Goal: Task Accomplishment & Management: Complete application form

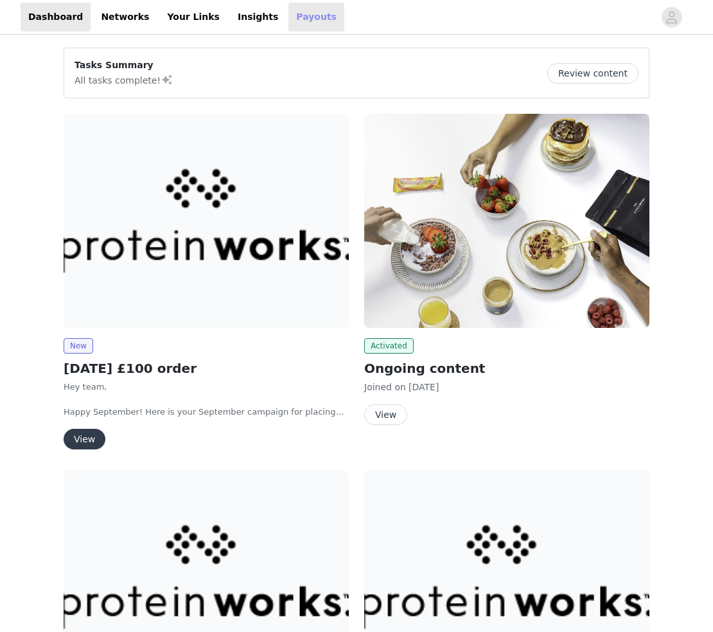
click at [288, 17] on link "Payouts" at bounding box center [316, 17] width 56 height 29
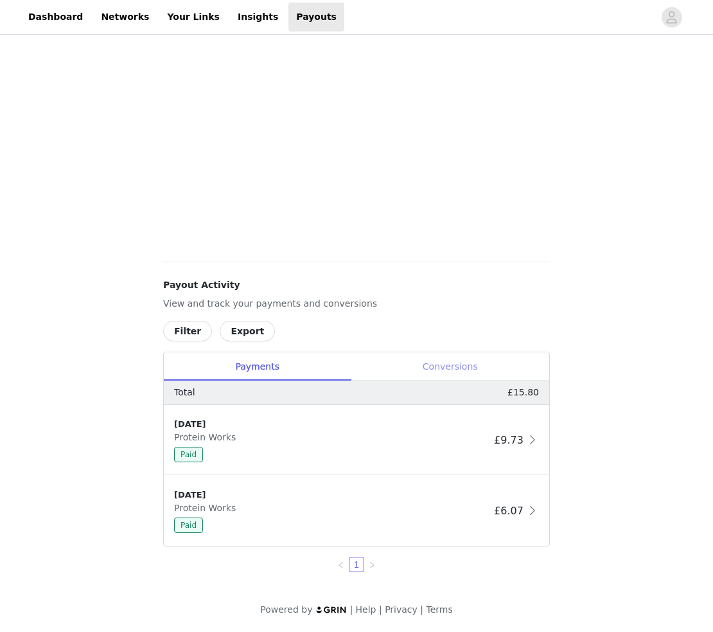
click at [431, 362] on div "Conversions" at bounding box center [450, 366] width 199 height 29
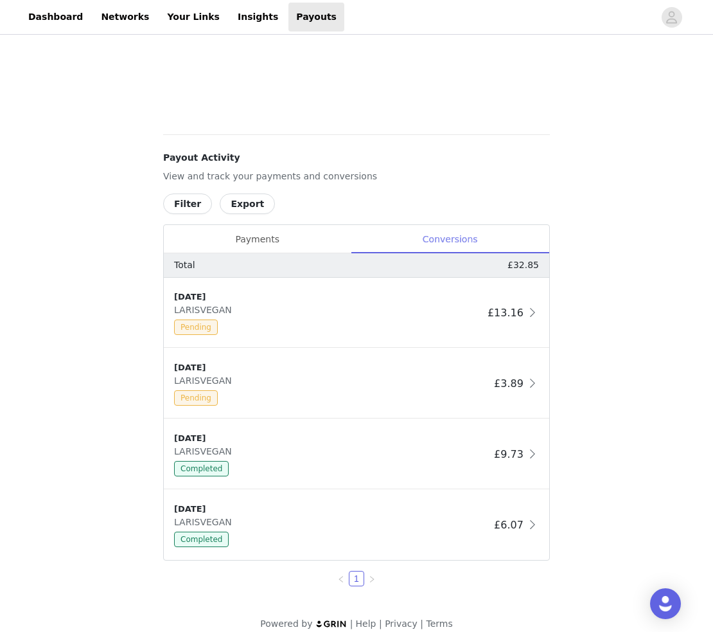
scroll to position [427, 0]
click at [71, 17] on link "Dashboard" at bounding box center [56, 17] width 70 height 29
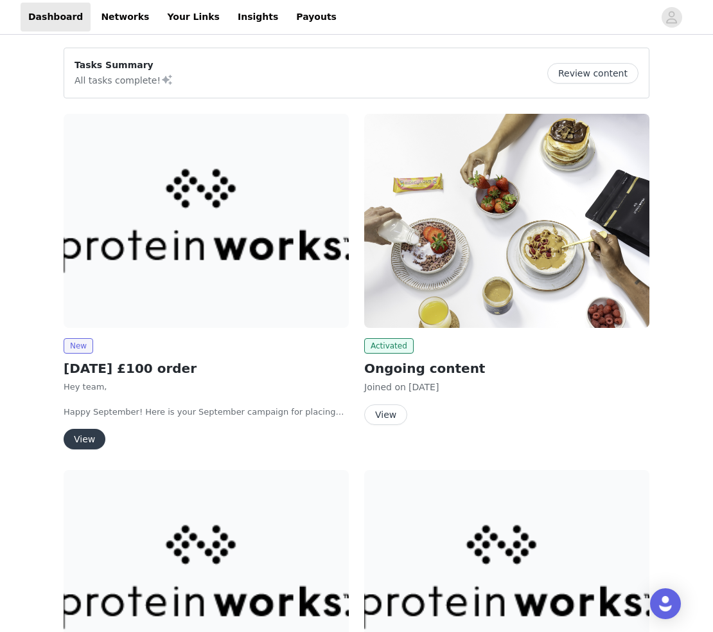
click at [85, 443] on button "View" at bounding box center [85, 439] width 42 height 21
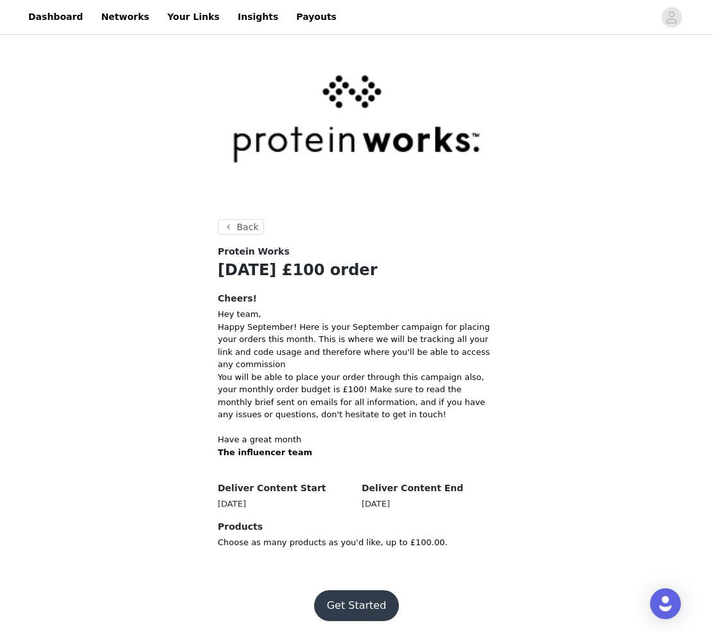
scroll to position [8, 0]
click at [367, 601] on button "Get Started" at bounding box center [356, 605] width 85 height 31
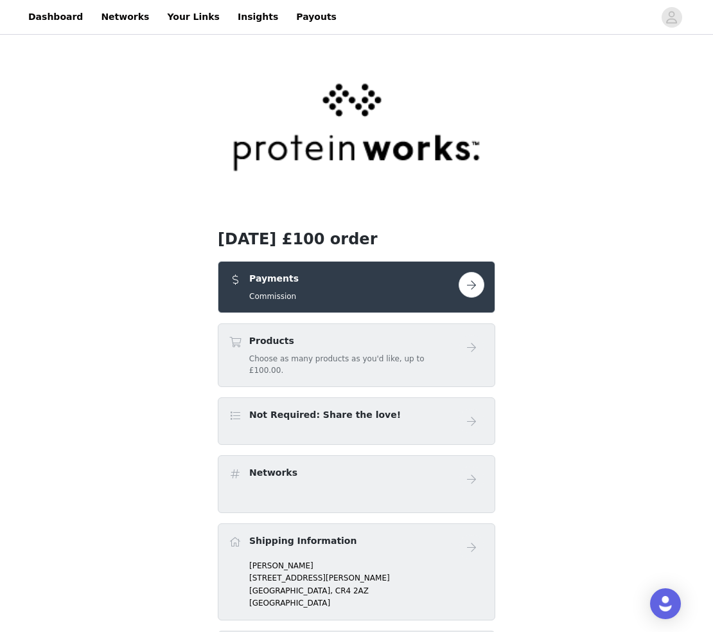
click at [333, 292] on div "Payments Commission" at bounding box center [344, 287] width 230 height 30
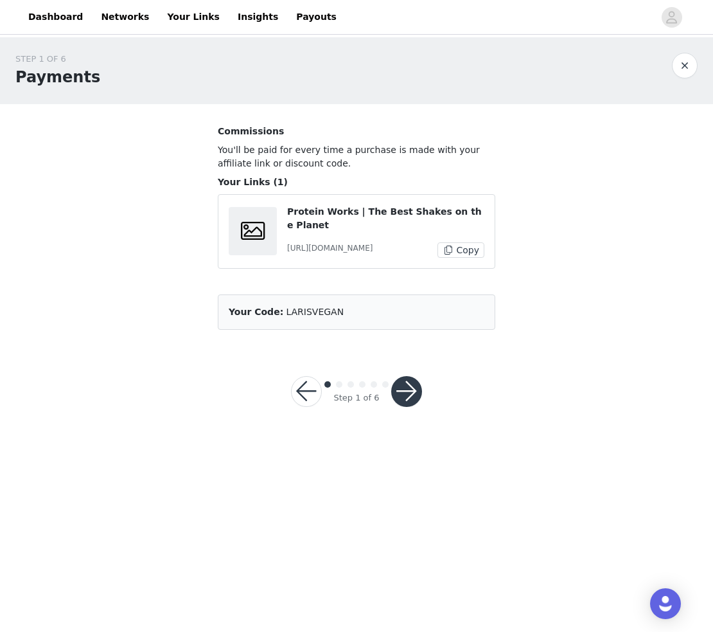
click at [400, 394] on button "button" at bounding box center [406, 391] width 31 height 31
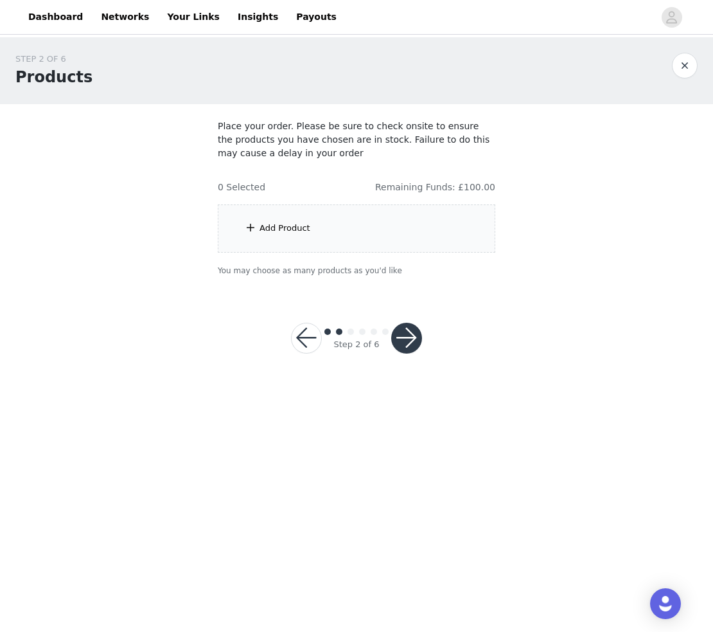
click at [313, 226] on div "Add Product" at bounding box center [357, 228] width 278 height 48
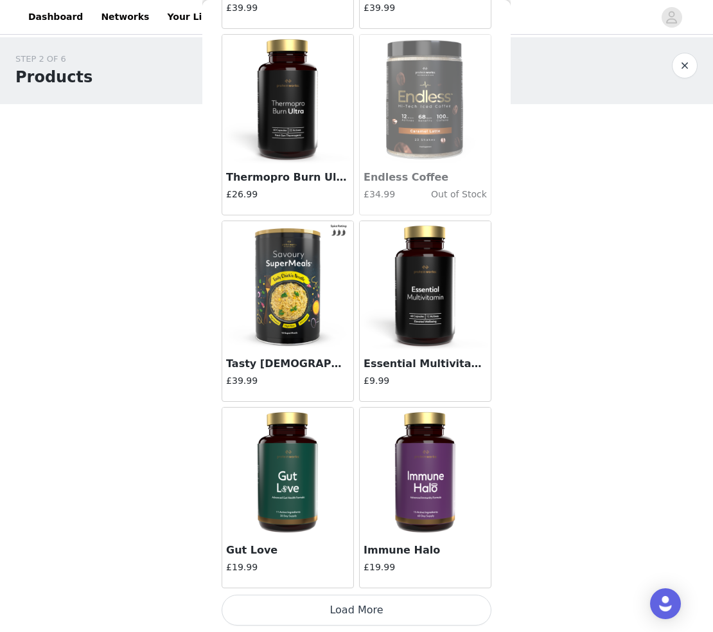
click at [435, 603] on button "Load More" at bounding box center [357, 609] width 270 height 31
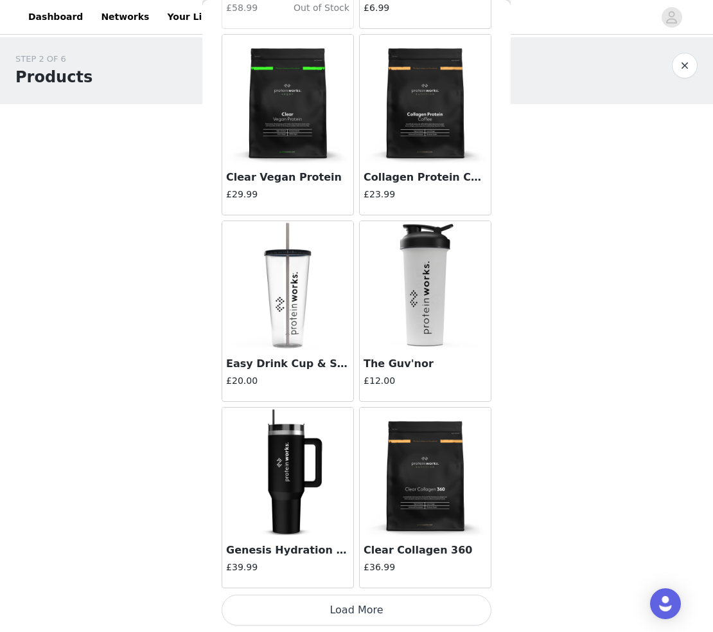
click at [353, 607] on button "Load More" at bounding box center [357, 609] width 270 height 31
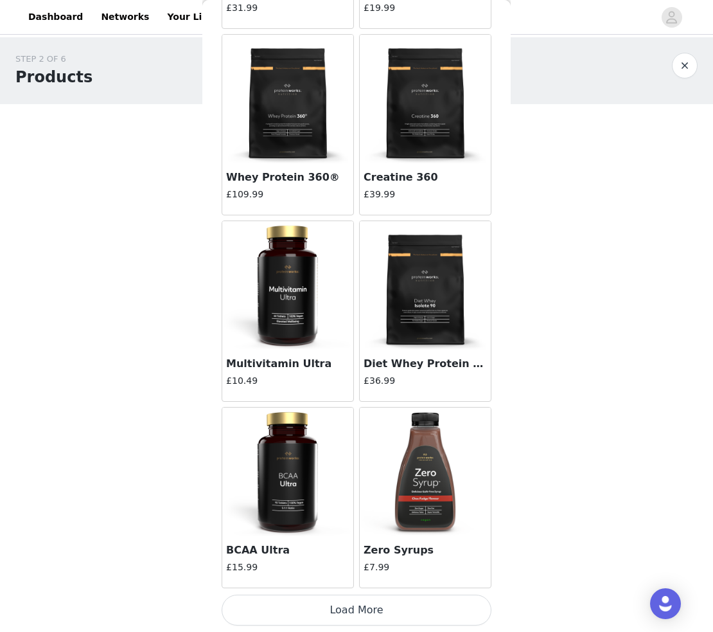
click at [361, 616] on button "Load More" at bounding box center [357, 609] width 270 height 31
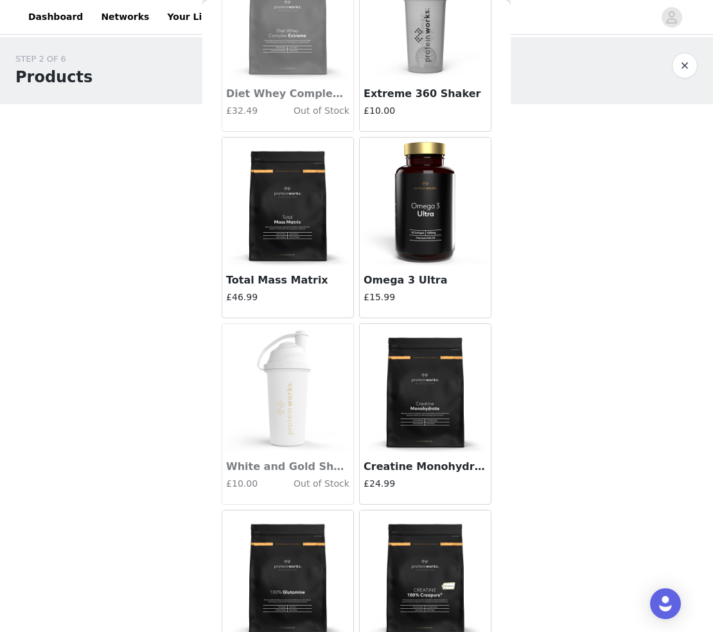
scroll to position [6261, 0]
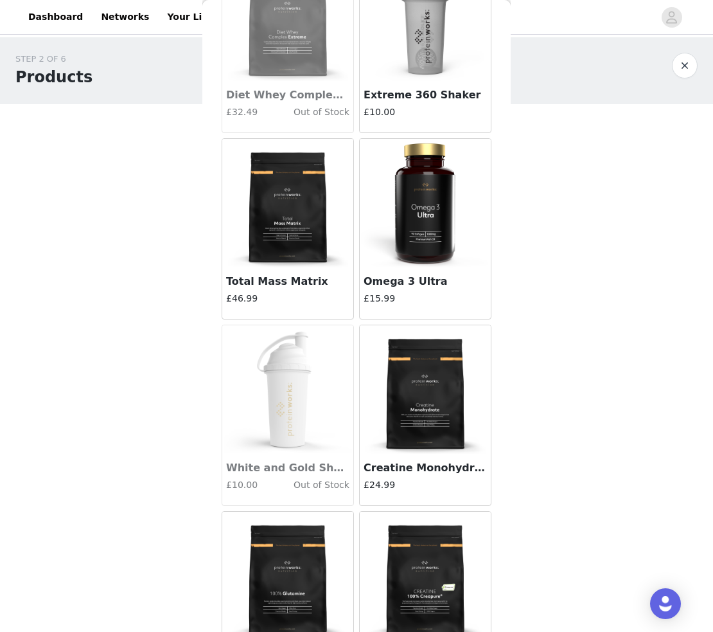
click at [411, 428] on img at bounding box center [425, 389] width 129 height 129
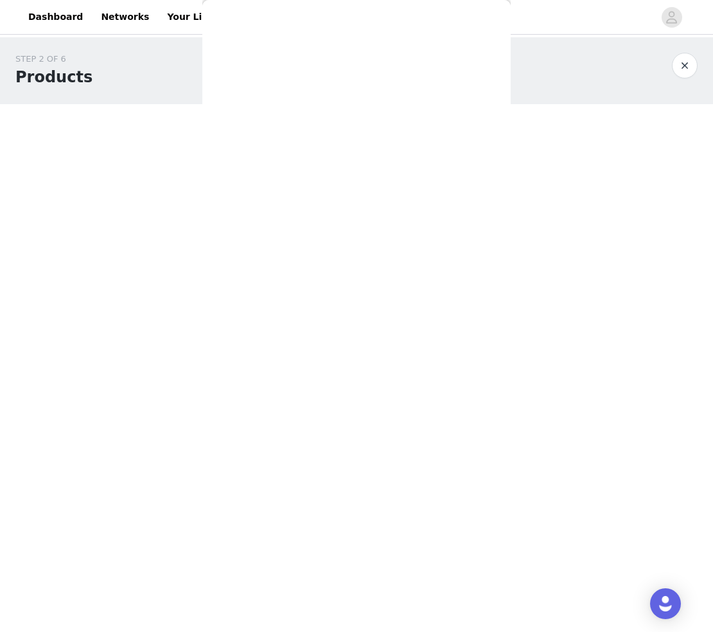
scroll to position [0, 0]
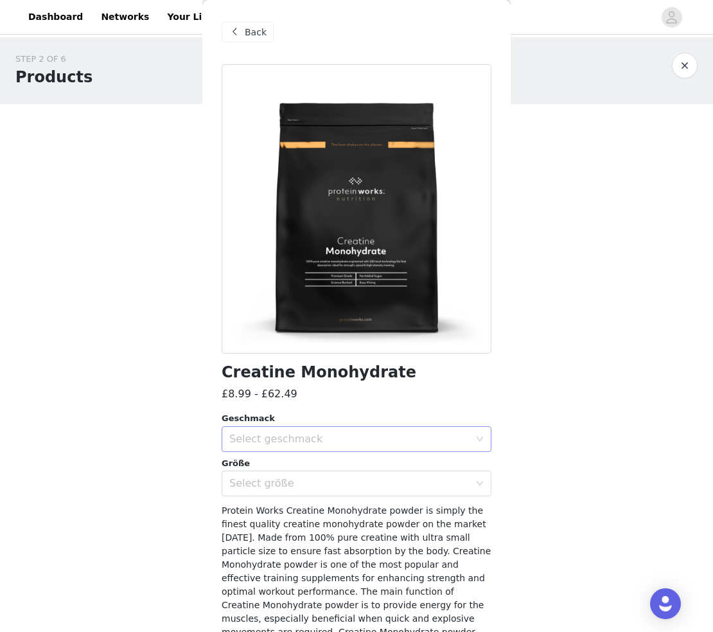
click at [425, 438] on div "Select geschmack" at bounding box center [349, 438] width 240 height 13
click at [258, 502] on li "Unflavoured" at bounding box center [357, 507] width 270 height 21
click at [272, 478] on div "Select größe" at bounding box center [349, 483] width 240 height 13
click at [373, 486] on div "Select größe" at bounding box center [349, 483] width 240 height 13
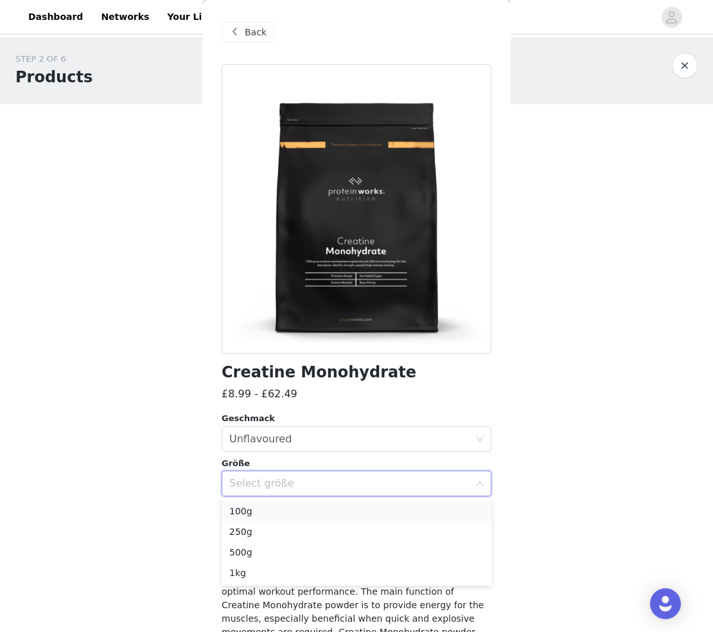
click at [319, 511] on li "100g" at bounding box center [357, 511] width 270 height 21
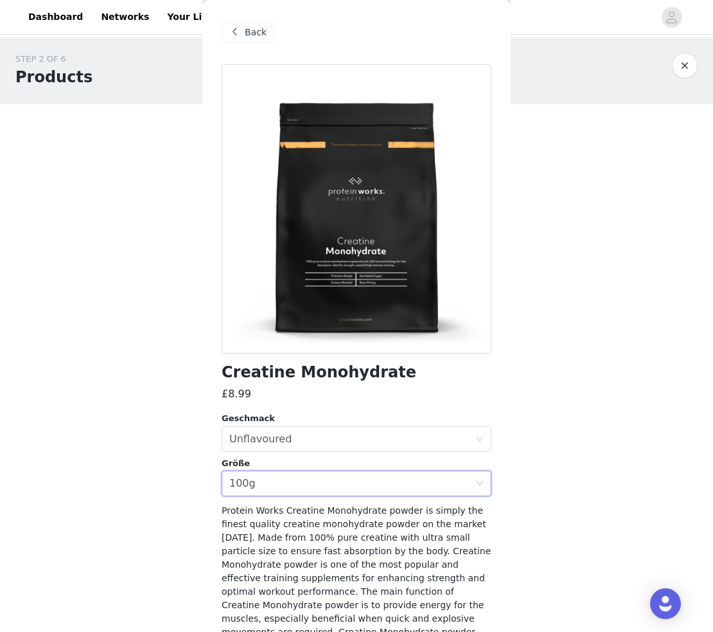
click at [544, 478] on body "Dashboard Networks Your Links Insights Payouts STEP 2 OF 6 Products Place your …" at bounding box center [356, 316] width 713 height 632
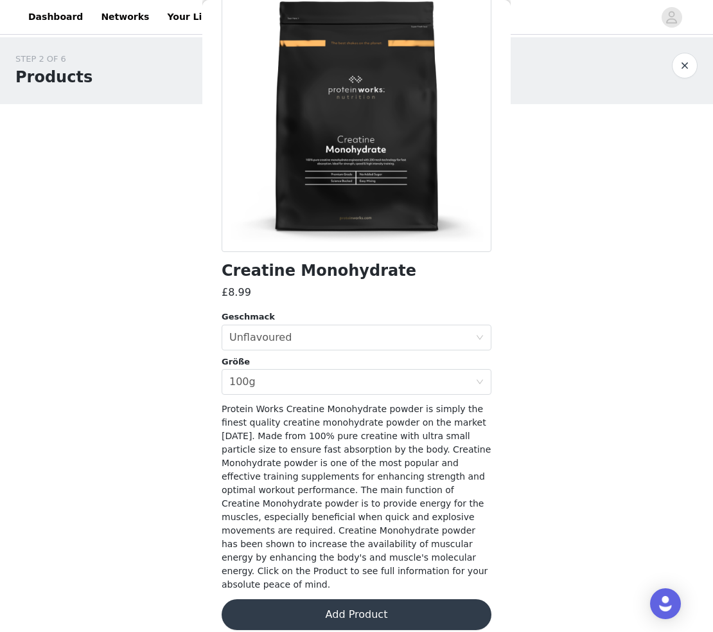
scroll to position [101, 0]
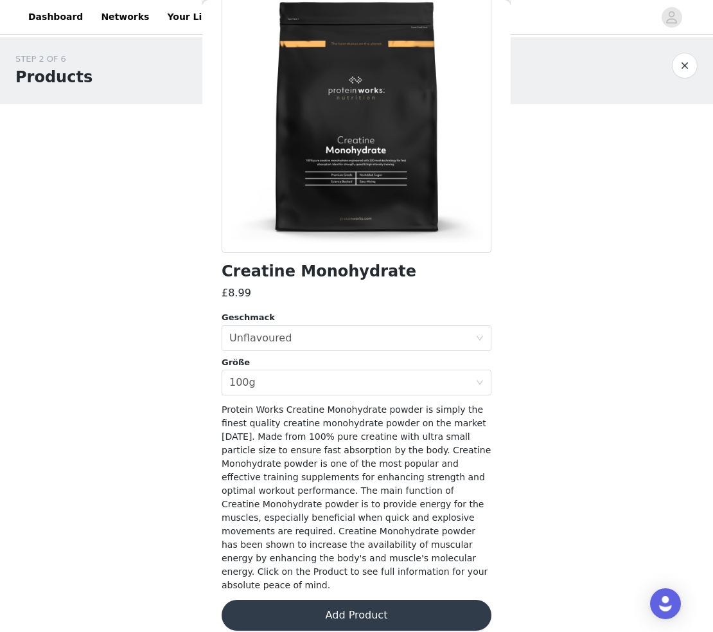
click at [346, 599] on button "Add Product" at bounding box center [357, 614] width 270 height 31
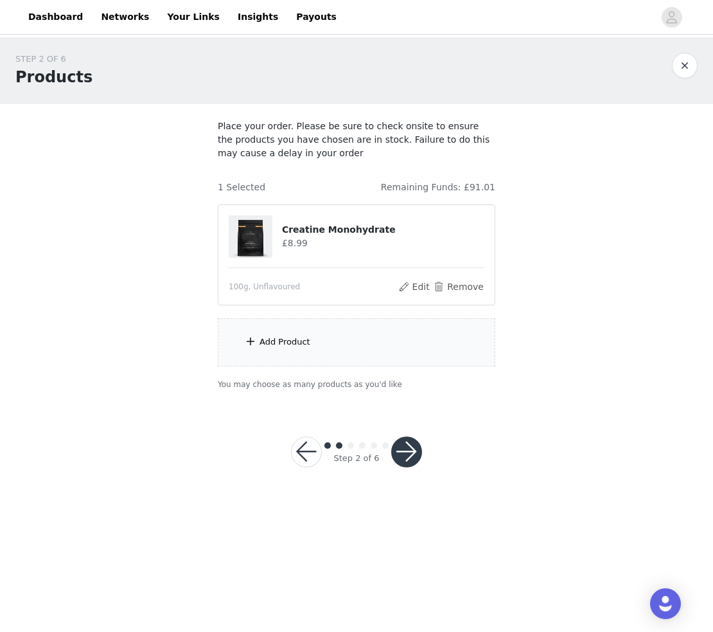
click at [287, 341] on div "Add Product" at bounding box center [285, 341] width 51 height 13
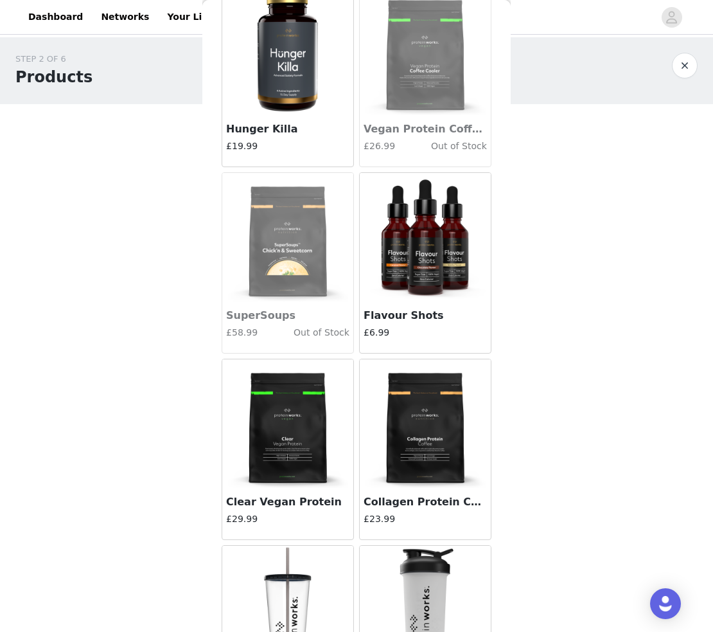
scroll to position [2888, 0]
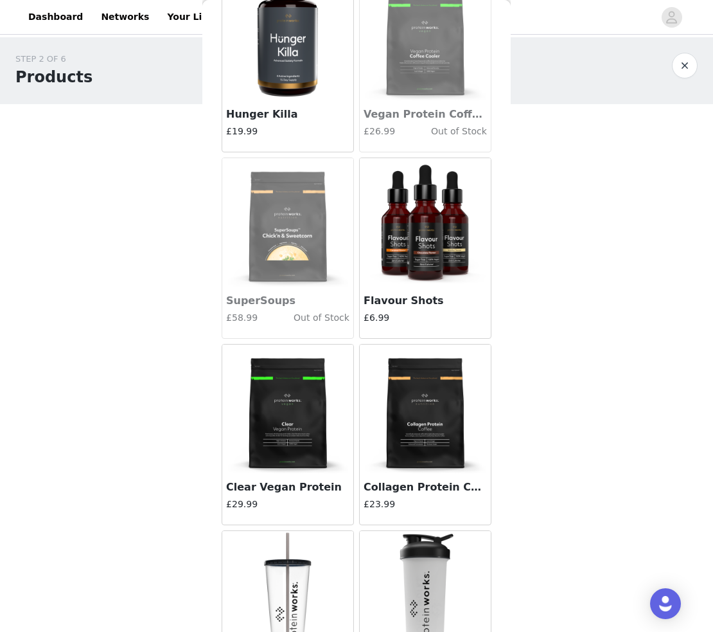
click at [393, 269] on img at bounding box center [425, 222] width 129 height 129
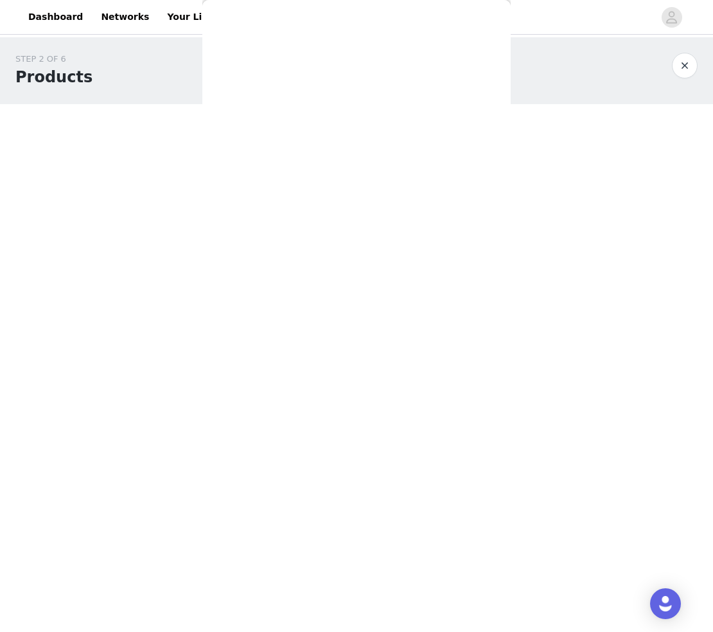
scroll to position [0, 0]
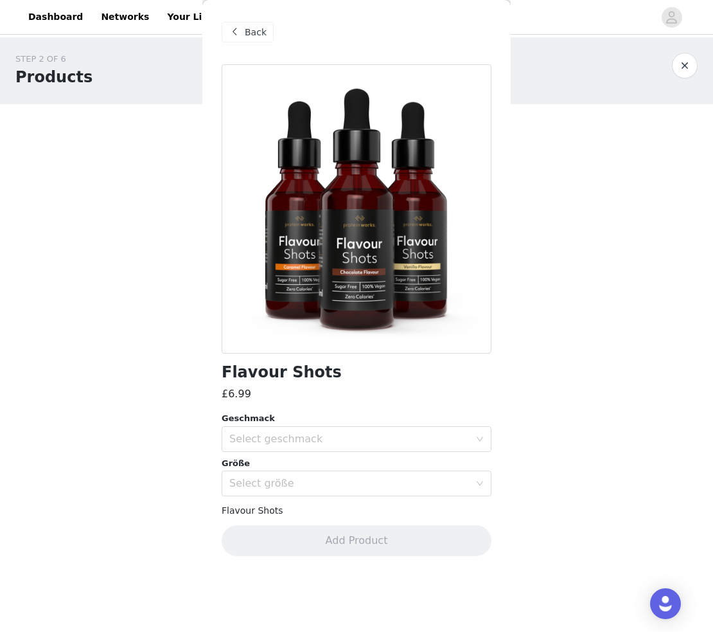
click at [235, 27] on span at bounding box center [234, 31] width 15 height 15
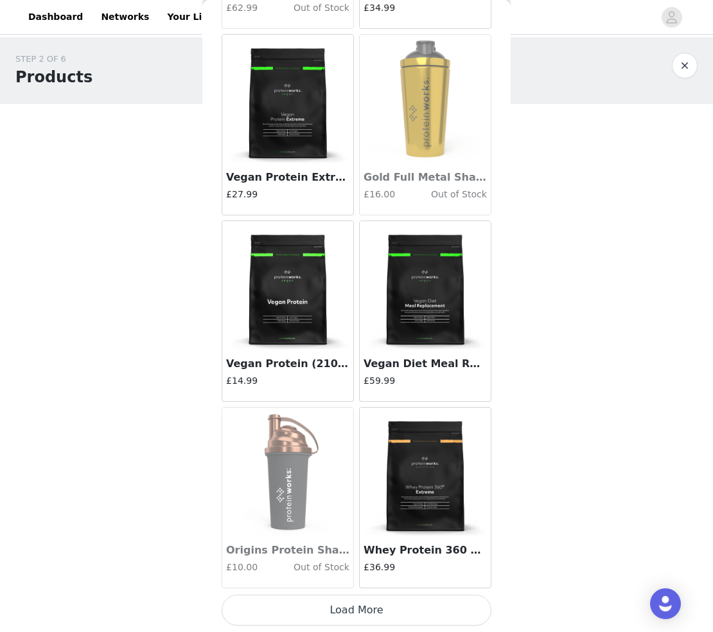
click at [407, 609] on button "Load More" at bounding box center [357, 609] width 270 height 31
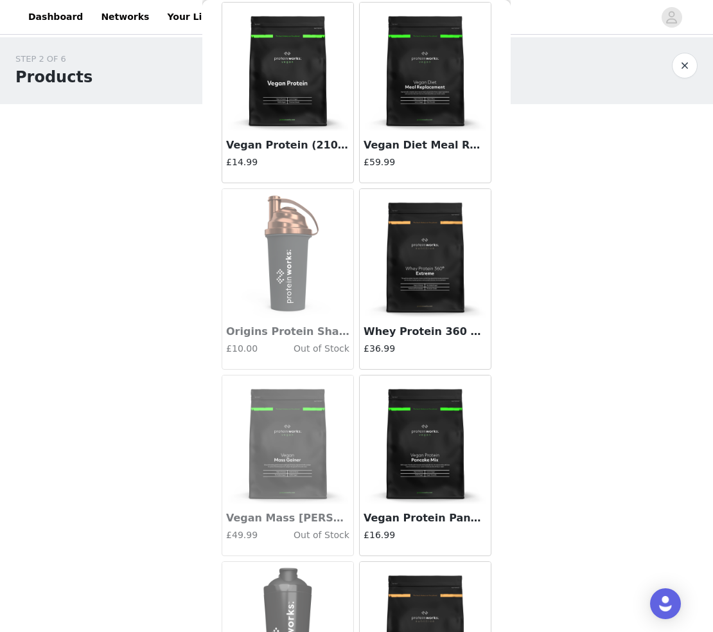
scroll to position [9007, 0]
click at [407, 448] on img at bounding box center [425, 439] width 129 height 129
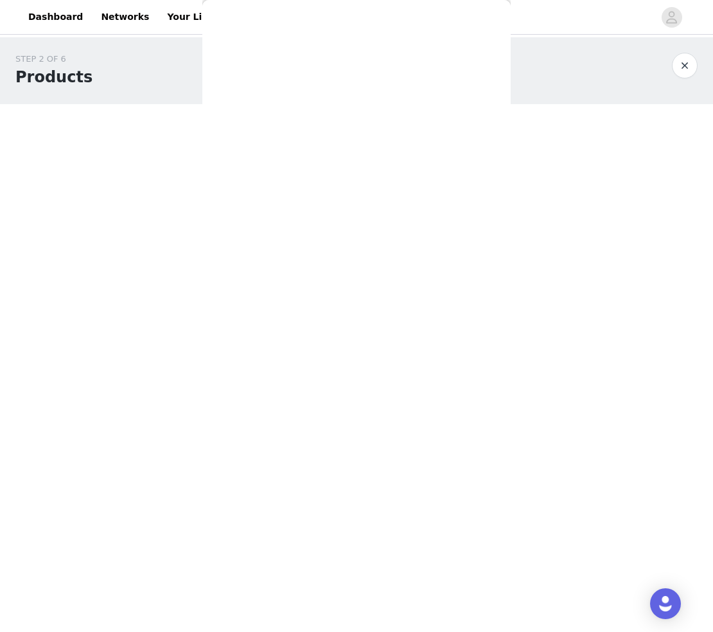
scroll to position [0, 0]
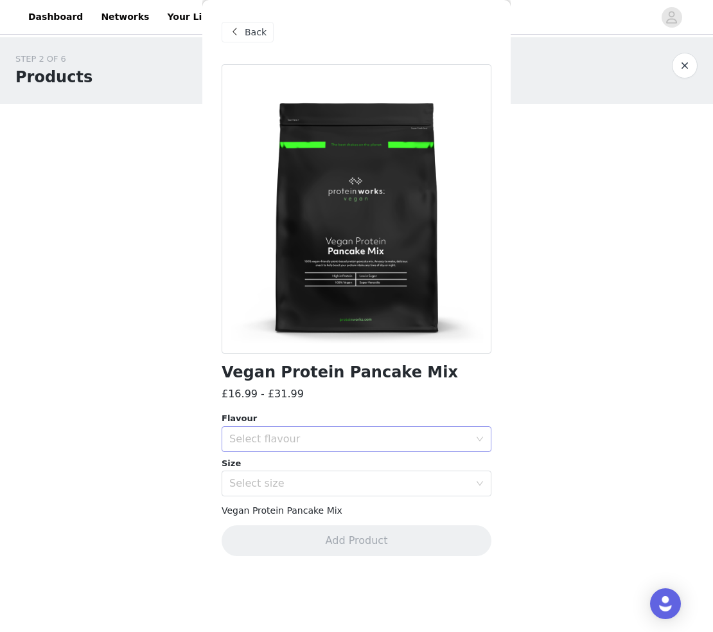
click at [326, 441] on div "Select flavour" at bounding box center [349, 438] width 240 height 13
click at [268, 486] on li "Natural" at bounding box center [357, 487] width 270 height 21
click at [294, 484] on div "Select size" at bounding box center [349, 483] width 240 height 13
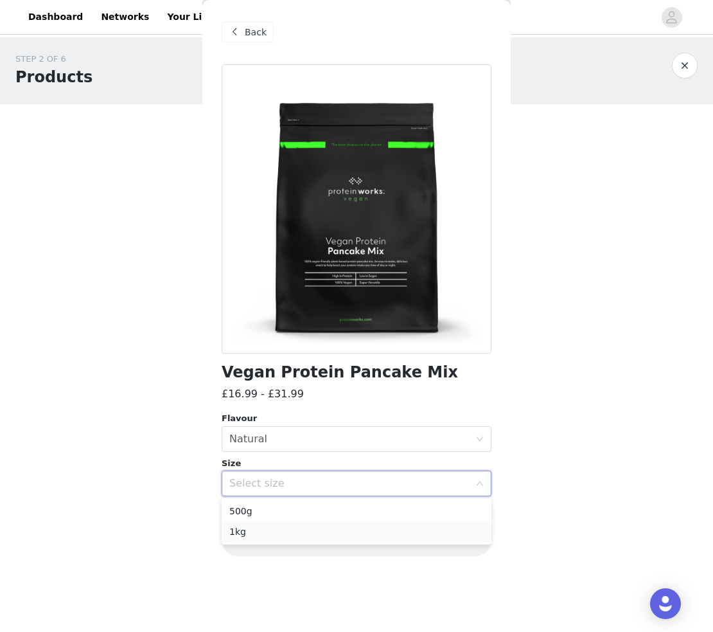
click at [271, 531] on li "1kg" at bounding box center [357, 531] width 270 height 21
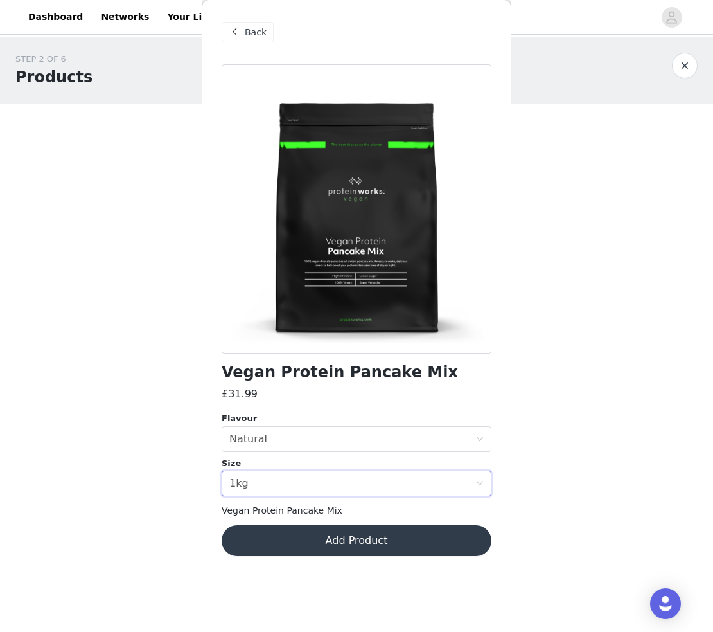
click at [392, 543] on button "Add Product" at bounding box center [357, 540] width 270 height 31
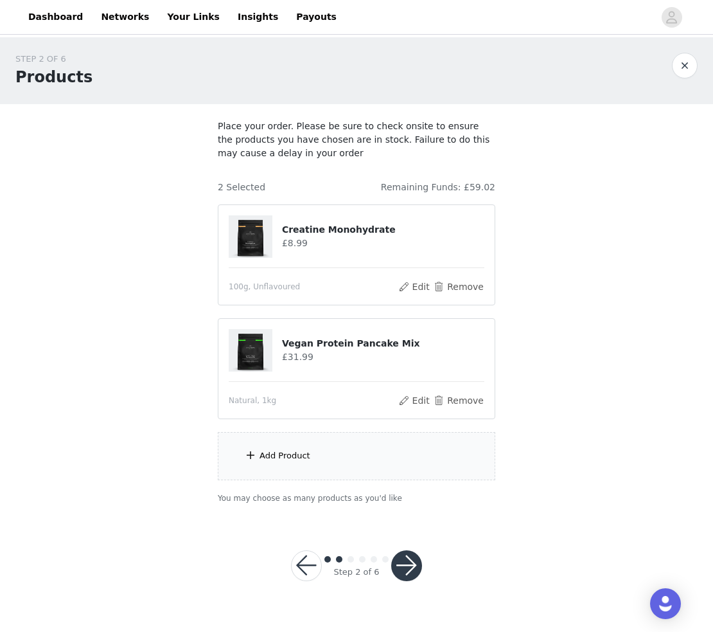
click at [290, 454] on div "Add Product" at bounding box center [285, 455] width 51 height 13
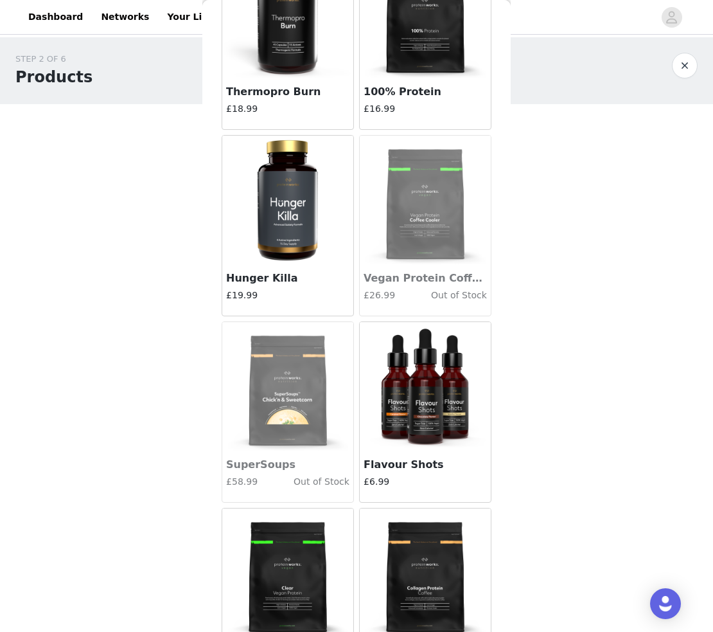
scroll to position [2724, 0]
click at [425, 405] on img at bounding box center [425, 387] width 129 height 129
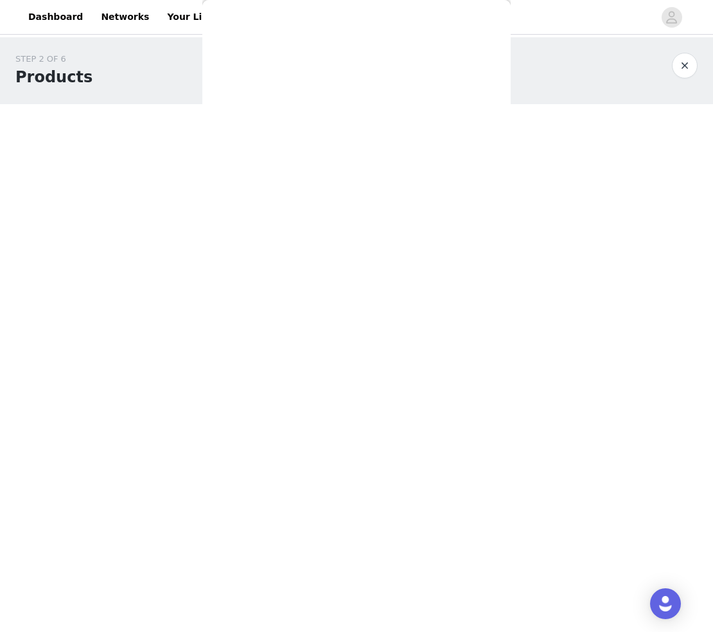
scroll to position [0, 0]
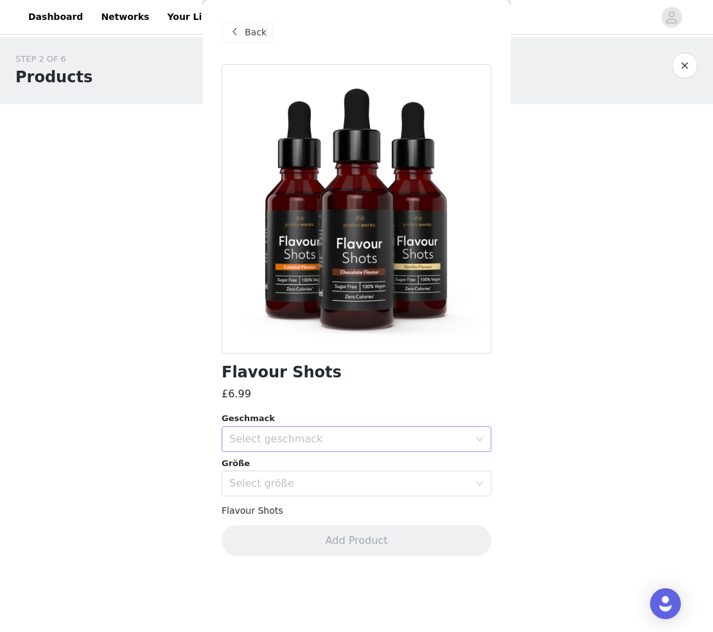
click at [387, 439] on div "Select geschmack" at bounding box center [349, 438] width 240 height 13
click at [294, 490] on li "Chocolate" at bounding box center [357, 487] width 270 height 21
click at [299, 484] on div "Select größe" at bounding box center [349, 483] width 240 height 13
click at [284, 506] on li "50ml" at bounding box center [357, 511] width 270 height 21
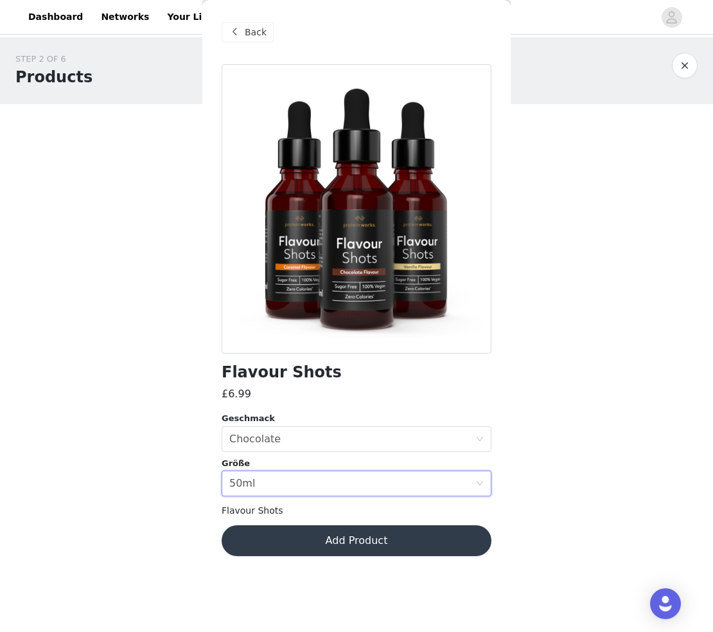
click at [367, 545] on button "Add Product" at bounding box center [357, 540] width 270 height 31
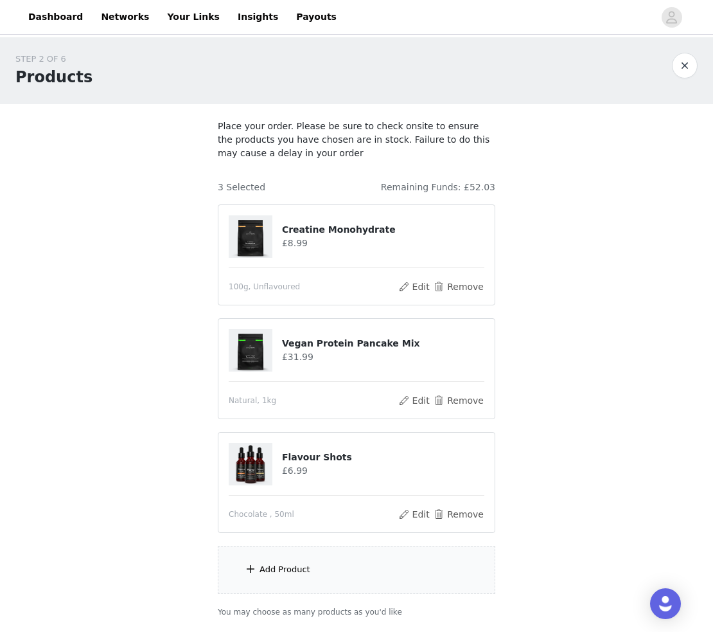
click at [292, 566] on div "Add Product" at bounding box center [285, 569] width 51 height 13
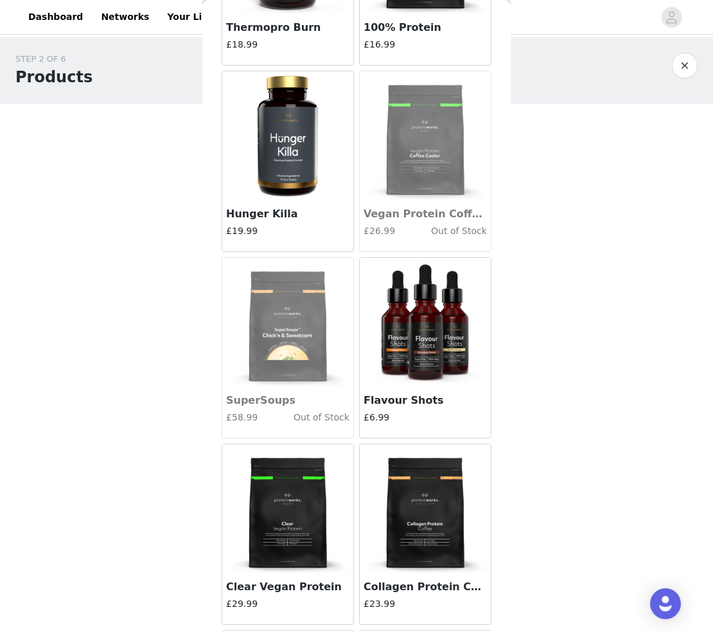
scroll to position [2794, 0]
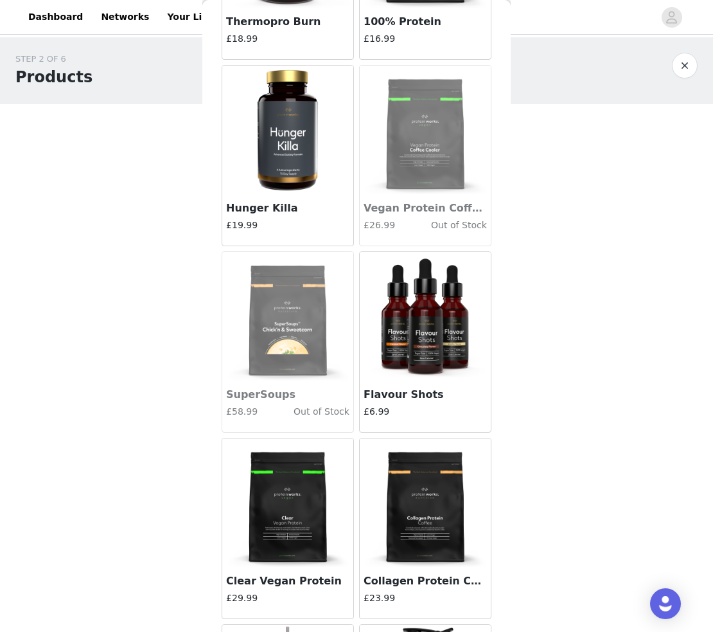
click at [429, 312] on img at bounding box center [425, 316] width 129 height 129
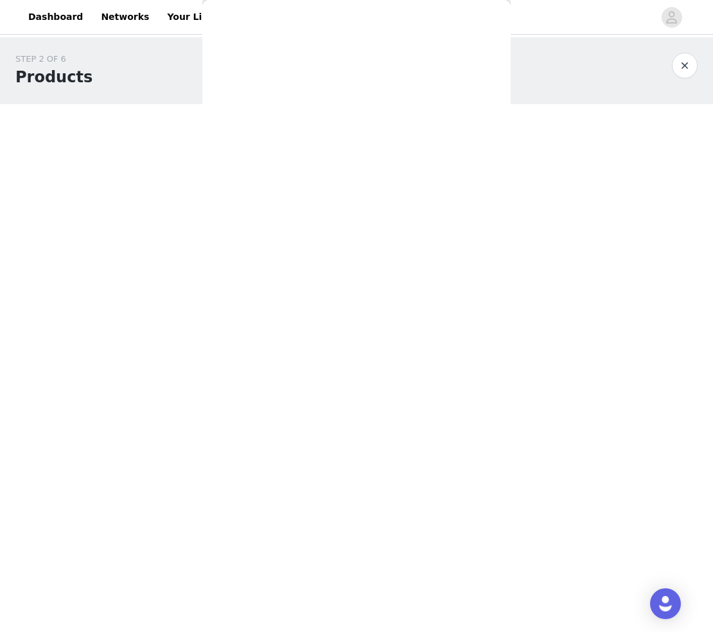
scroll to position [0, 0]
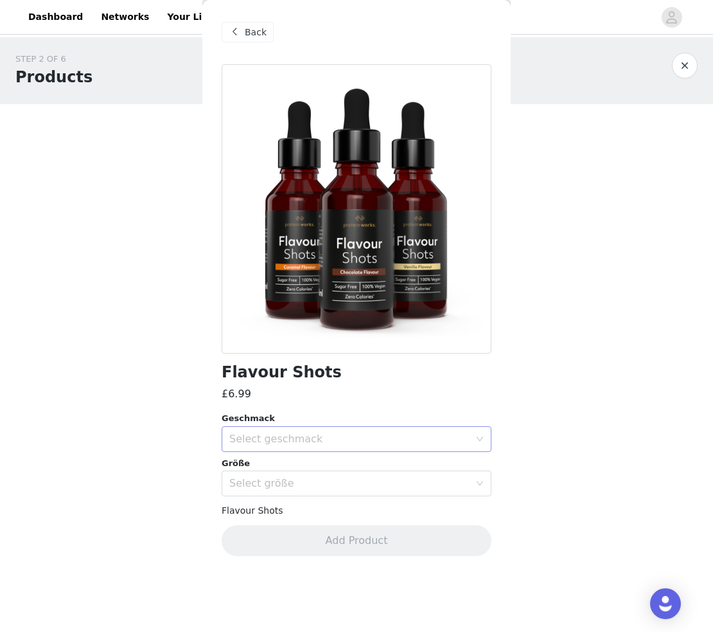
click at [332, 429] on div "Select geschmack" at bounding box center [352, 439] width 246 height 24
click at [275, 503] on li "Vanilla" at bounding box center [357, 507] width 270 height 21
click at [309, 484] on div "Select größe" at bounding box center [349, 483] width 240 height 13
click at [294, 511] on li "50ml" at bounding box center [357, 511] width 270 height 21
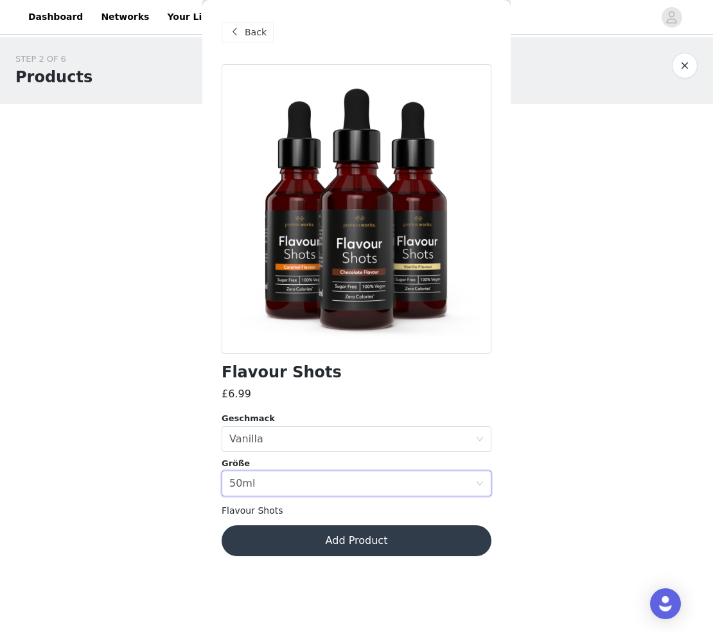
click at [366, 536] on button "Add Product" at bounding box center [357, 540] width 270 height 31
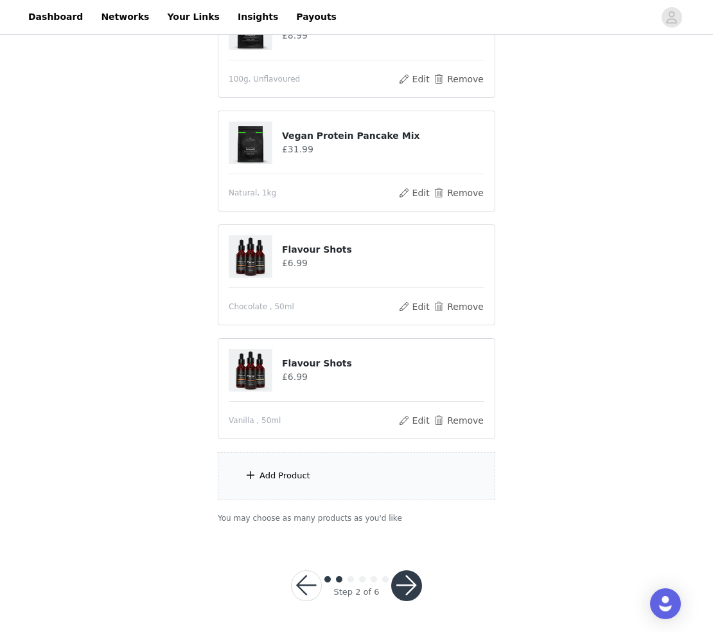
scroll to position [207, 0]
click at [290, 476] on div "Add Product" at bounding box center [285, 476] width 51 height 13
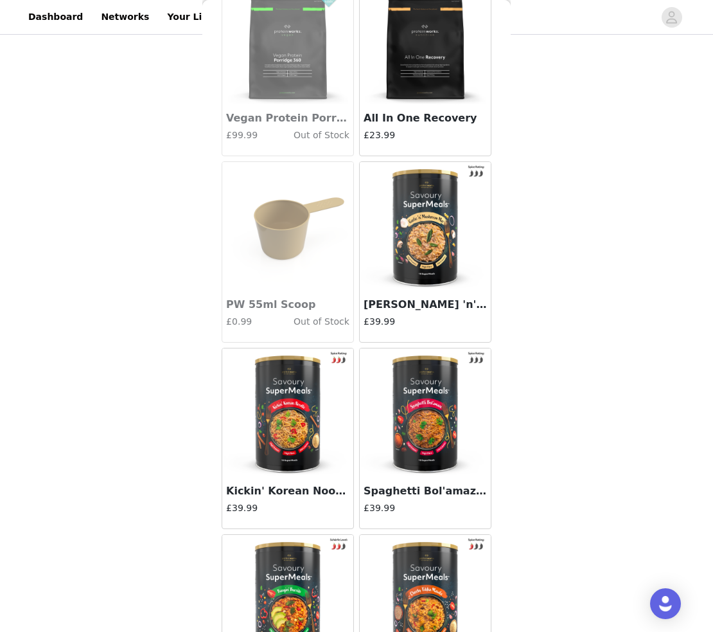
scroll to position [646, 0]
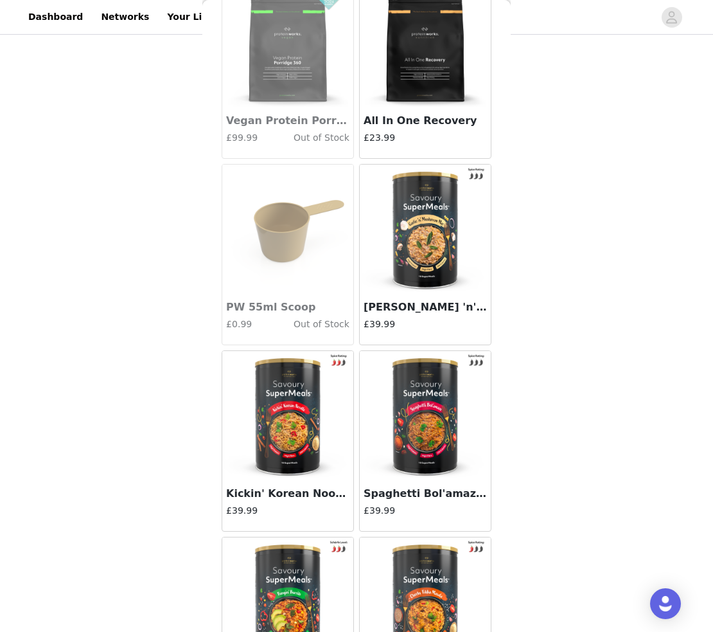
click at [581, 135] on div "STEP 2 OF 6 Products Place your order. Please be sure to check onsite to ensure…" at bounding box center [356, 184] width 713 height 709
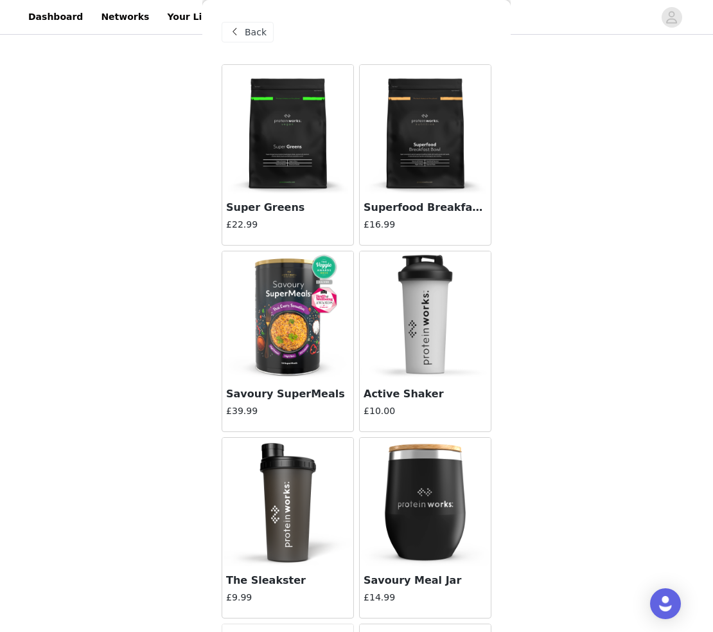
scroll to position [0, 0]
drag, startPoint x: 249, startPoint y: 29, endPoint x: 272, endPoint y: 181, distance: 153.9
click at [249, 29] on span "Back" at bounding box center [256, 32] width 22 height 13
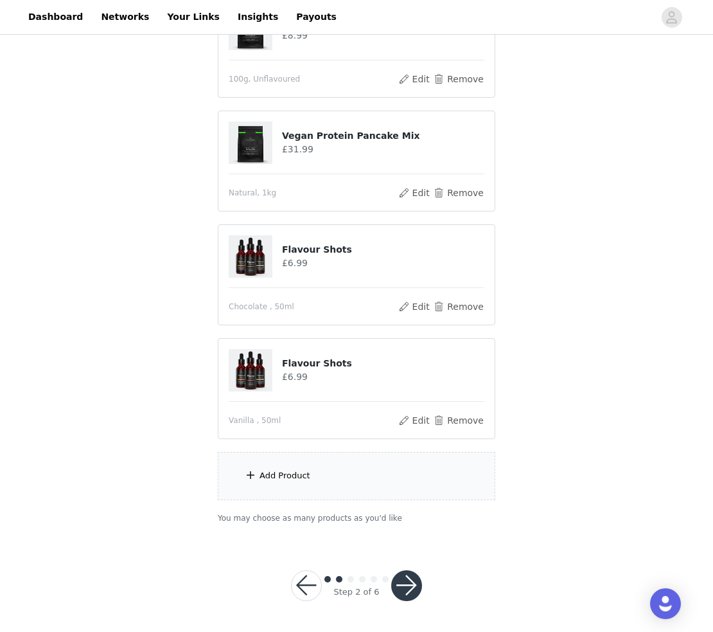
scroll to position [207, 0]
click at [257, 470] on div "Add Product" at bounding box center [357, 476] width 278 height 48
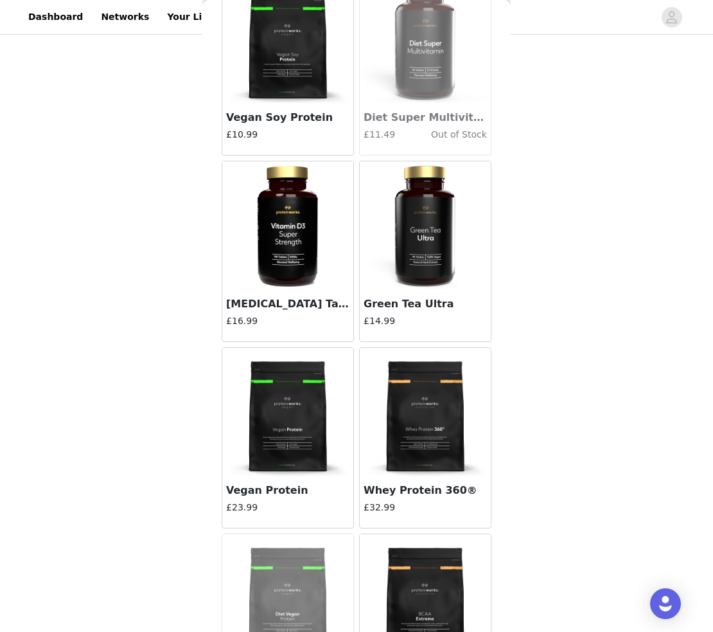
scroll to position [8104, 0]
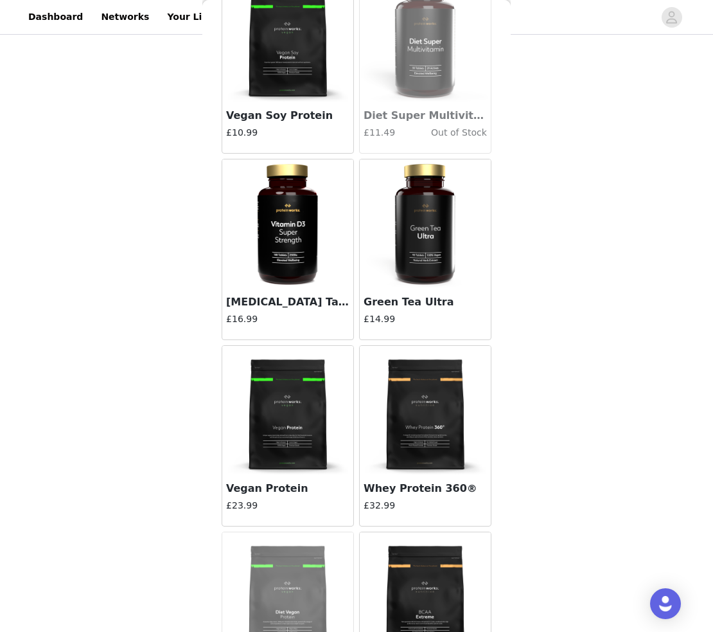
click at [310, 392] on img at bounding box center [288, 410] width 129 height 129
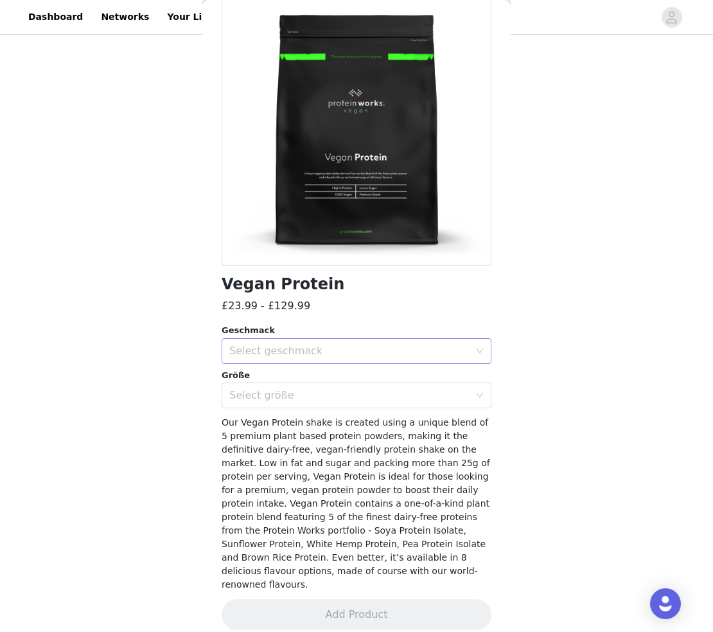
scroll to position [87, 0]
click at [336, 348] on div "Select geschmack" at bounding box center [349, 351] width 240 height 13
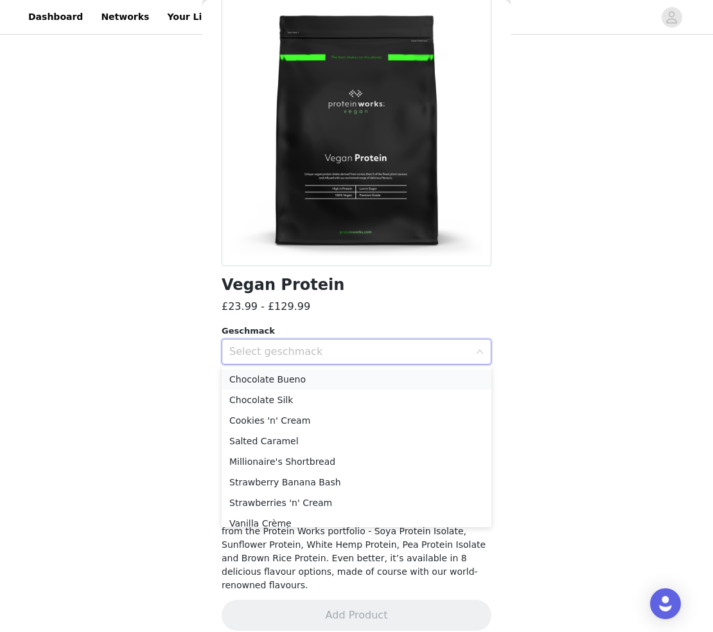
click at [317, 381] on li "Chocolate Bueno" at bounding box center [357, 379] width 270 height 21
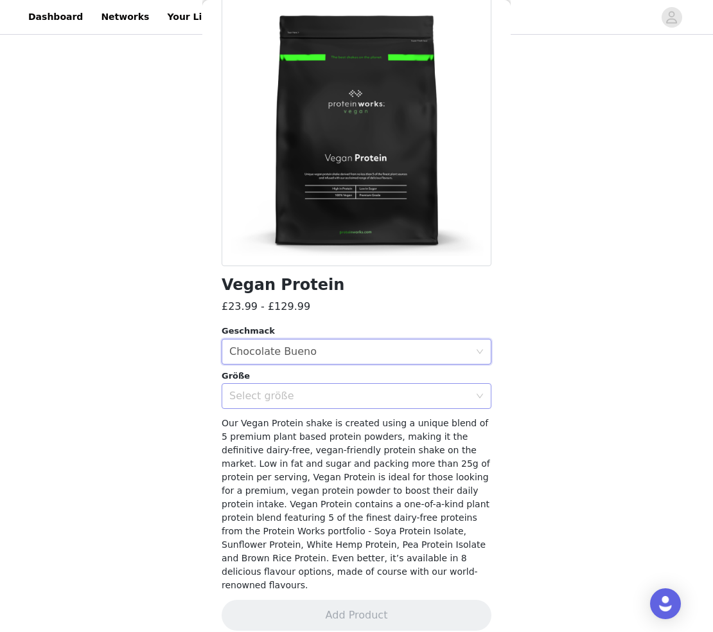
click at [436, 396] on div "Select größe" at bounding box center [349, 395] width 240 height 13
click at [367, 389] on div "Select größe" at bounding box center [349, 395] width 240 height 13
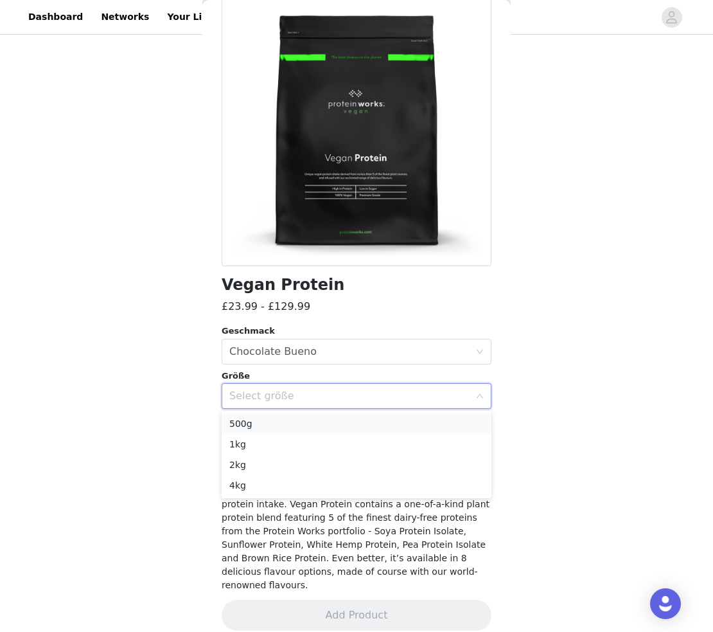
click at [283, 429] on li "500g" at bounding box center [357, 423] width 270 height 21
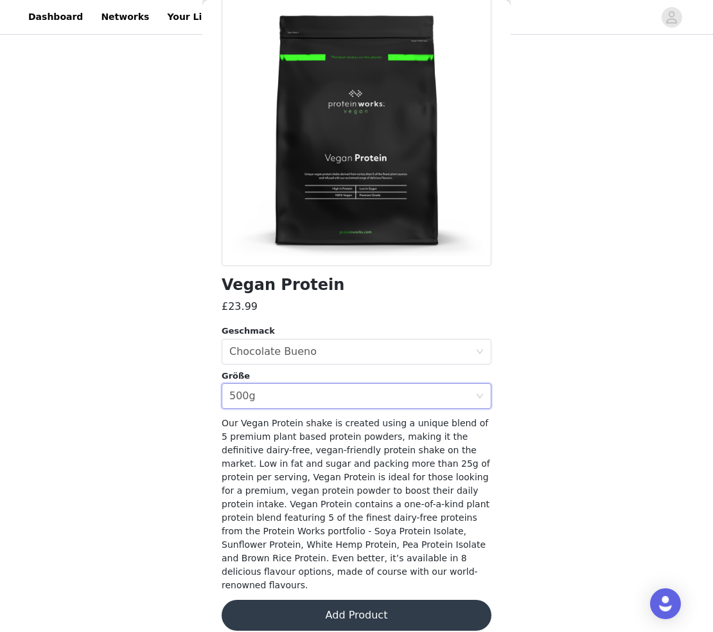
click at [373, 607] on button "Add Product" at bounding box center [357, 614] width 270 height 31
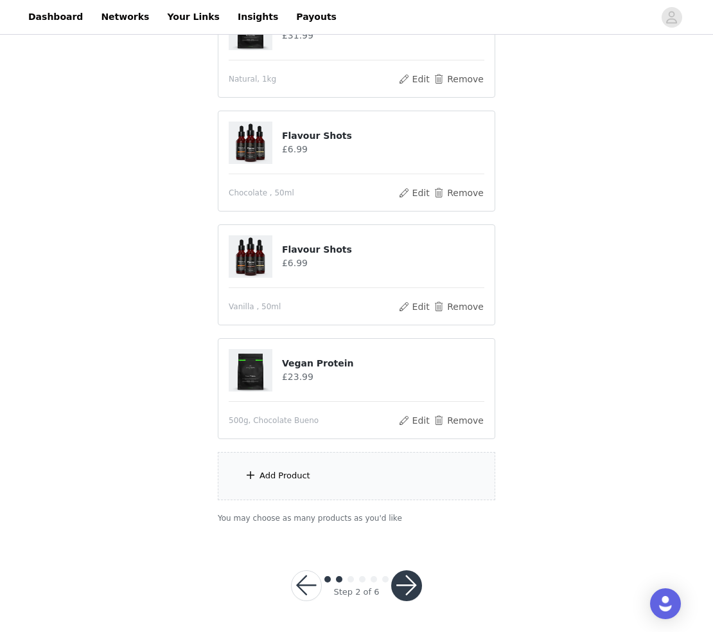
scroll to position [321, 0]
click at [288, 477] on div "Add Product" at bounding box center [285, 476] width 51 height 13
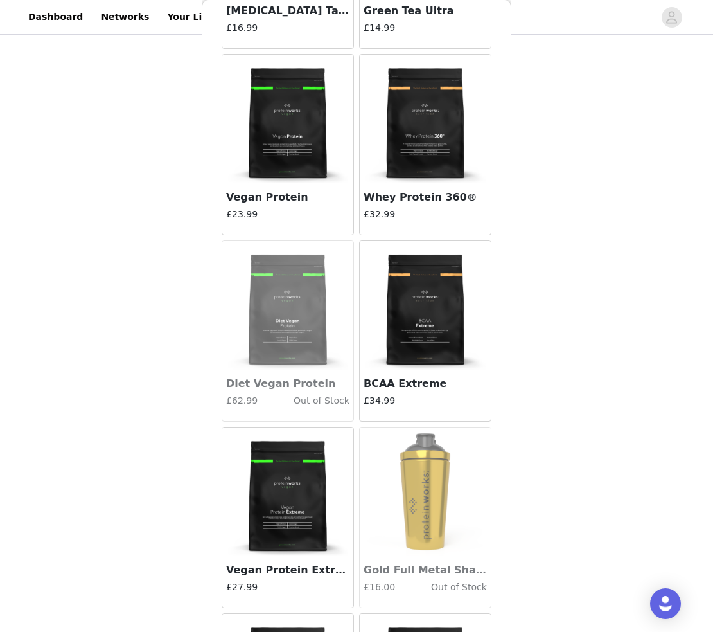
scroll to position [8400, 0]
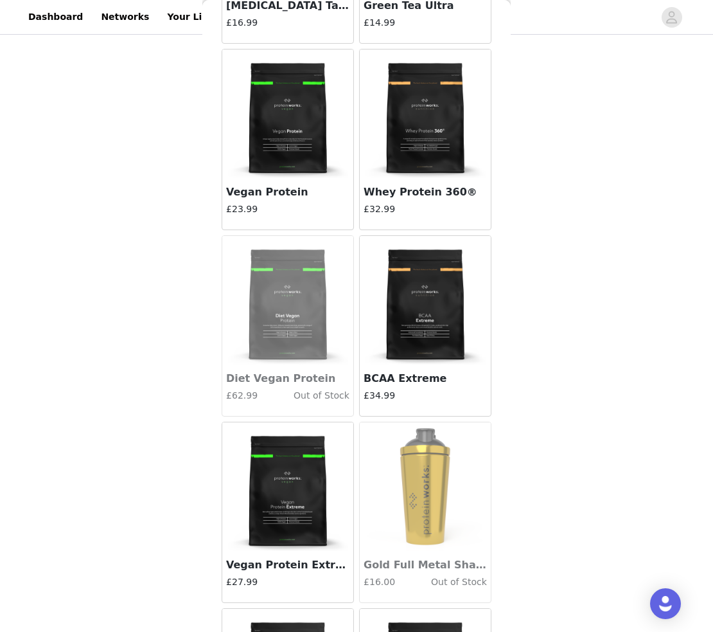
click at [287, 132] on img at bounding box center [288, 113] width 129 height 129
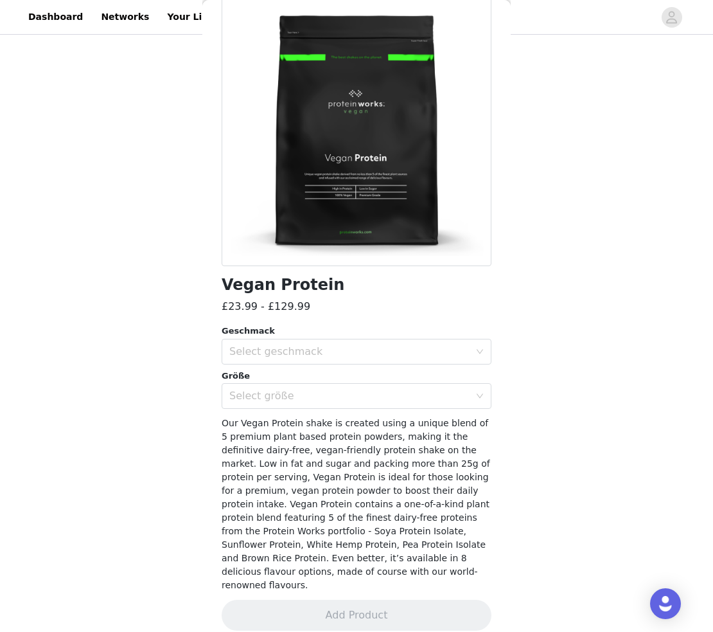
scroll to position [272, 0]
click at [287, 348] on div "Select geschmack" at bounding box center [349, 351] width 240 height 13
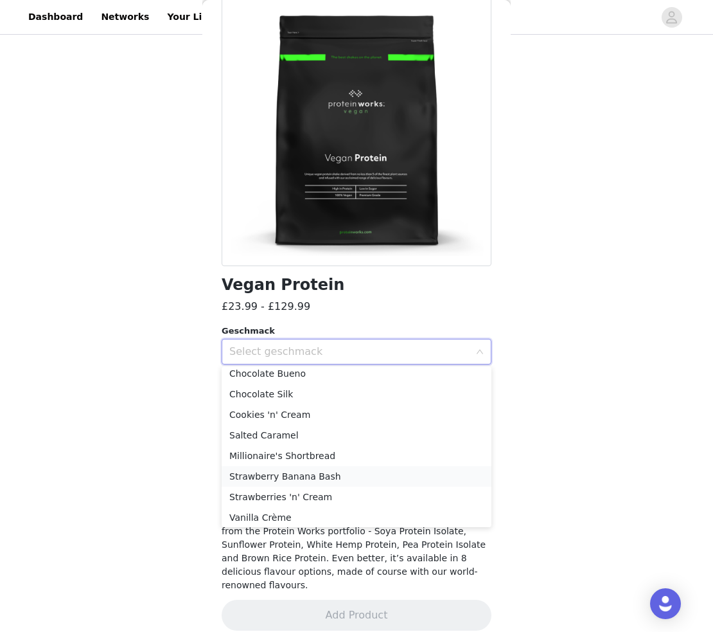
scroll to position [17, 0]
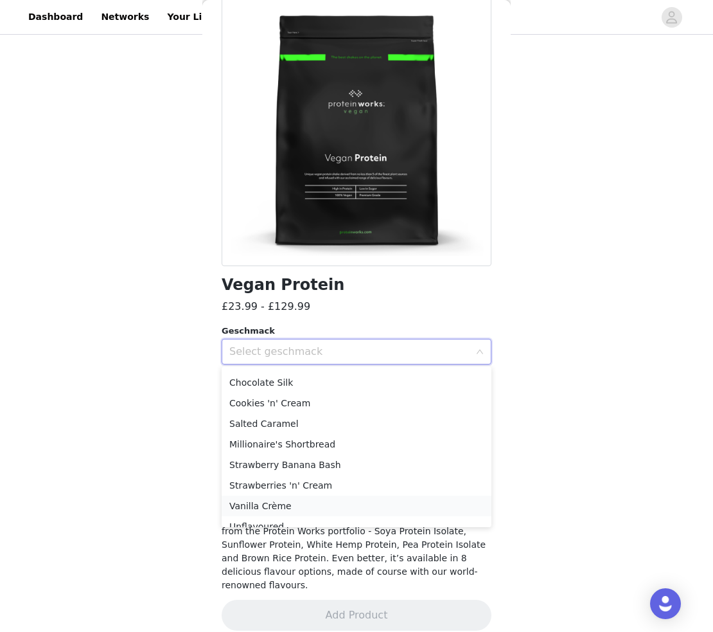
click at [290, 503] on li "Vanilla Crème" at bounding box center [357, 505] width 270 height 21
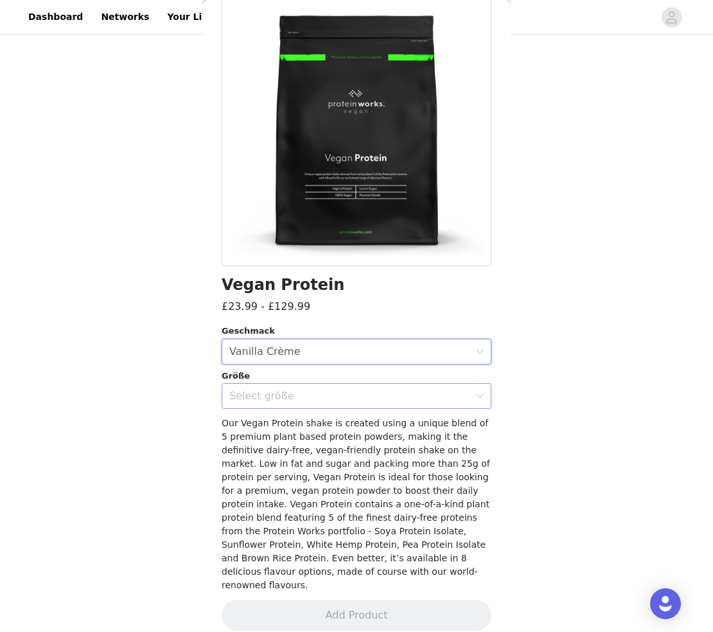
click at [283, 399] on div "Select größe" at bounding box center [349, 395] width 240 height 13
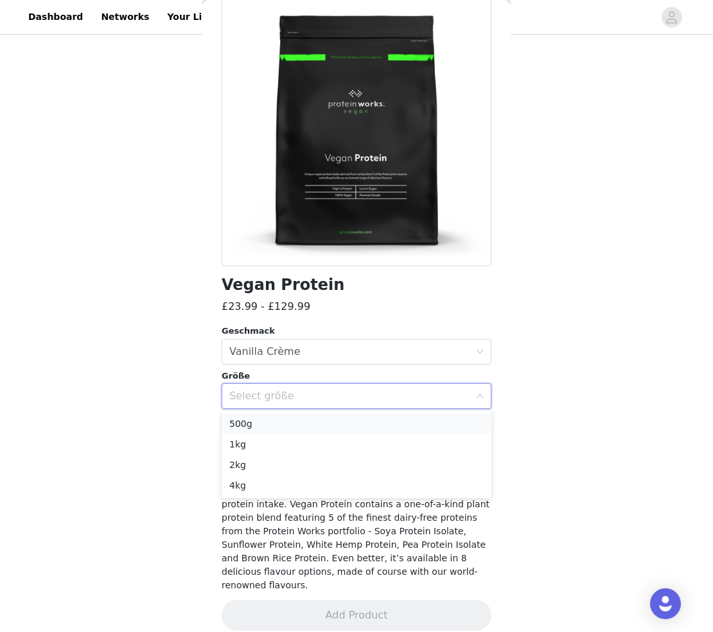
click at [271, 418] on li "500g" at bounding box center [357, 423] width 270 height 21
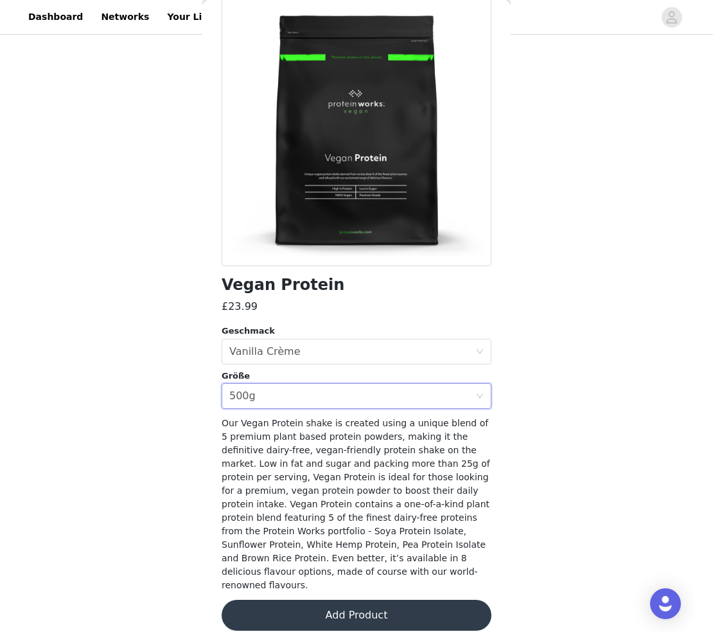
click at [364, 600] on button "Add Product" at bounding box center [357, 614] width 270 height 31
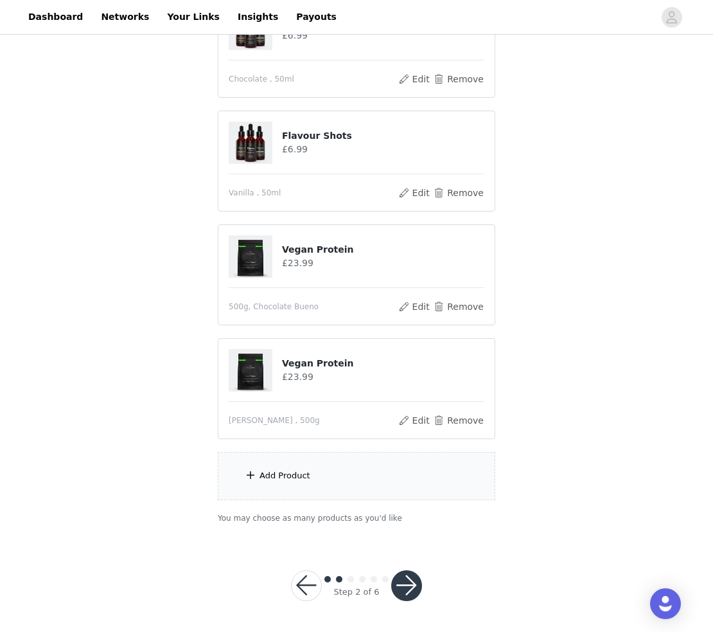
scroll to position [434, 0]
click at [454, 422] on button "Remove" at bounding box center [458, 420] width 51 height 15
click at [320, 480] on div "Add Product" at bounding box center [357, 476] width 278 height 48
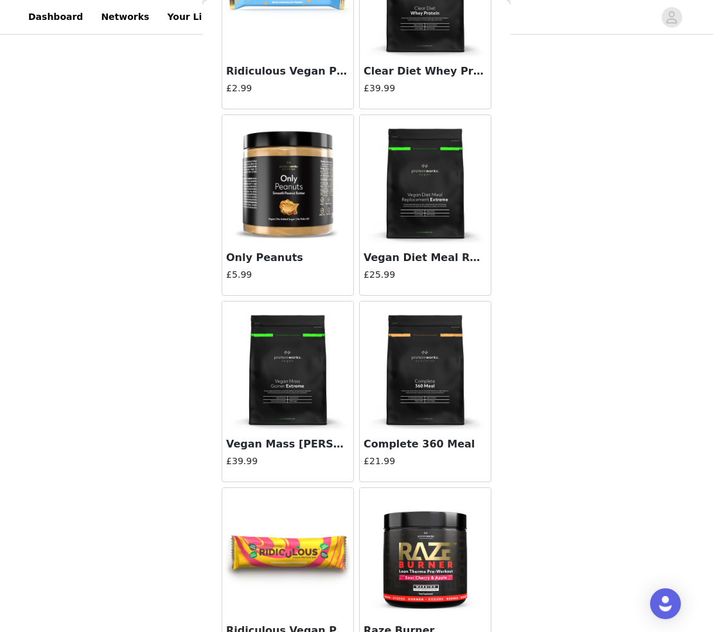
scroll to position [10971, 0]
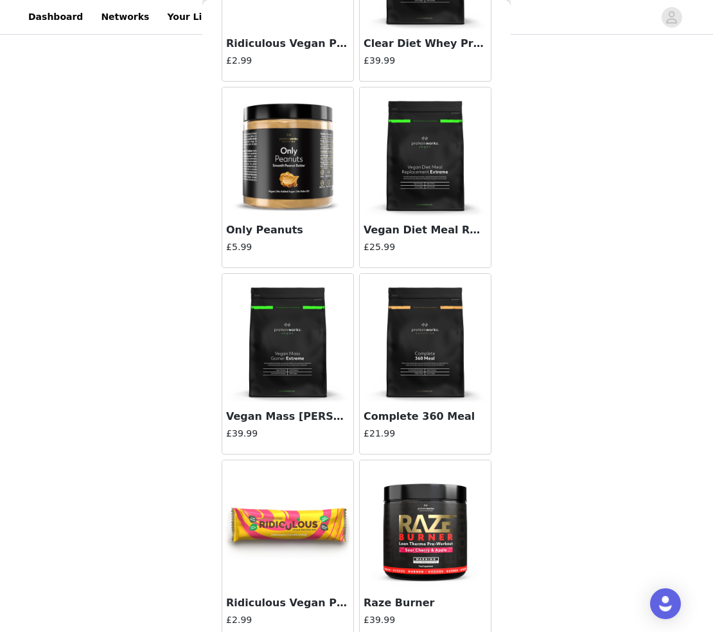
click at [272, 211] on img at bounding box center [288, 151] width 129 height 129
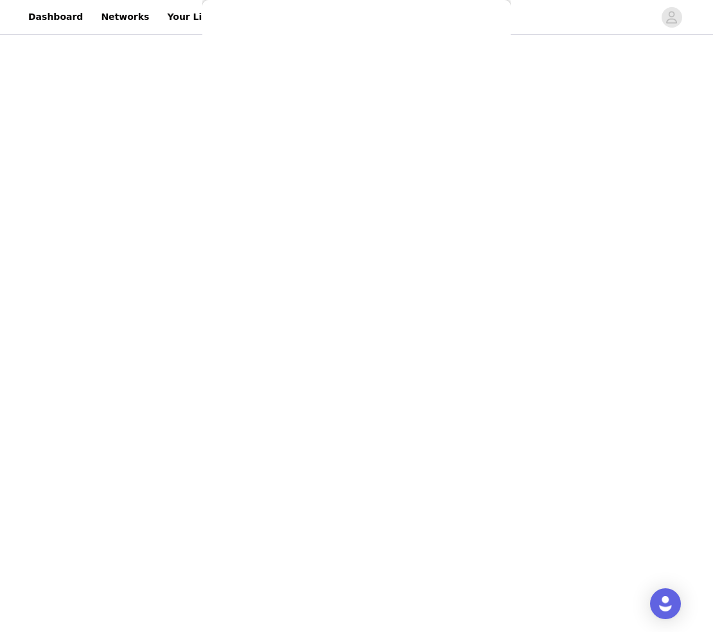
scroll to position [0, 0]
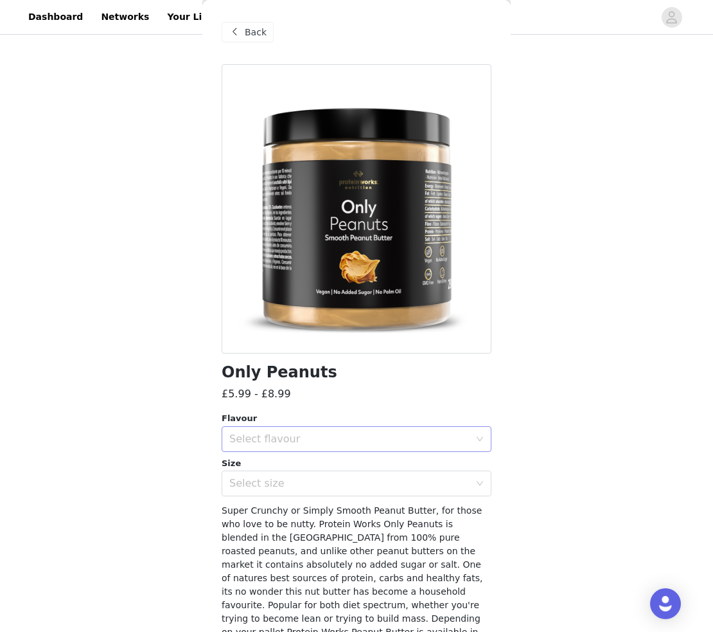
click at [272, 439] on div "Select flavour" at bounding box center [349, 438] width 240 height 13
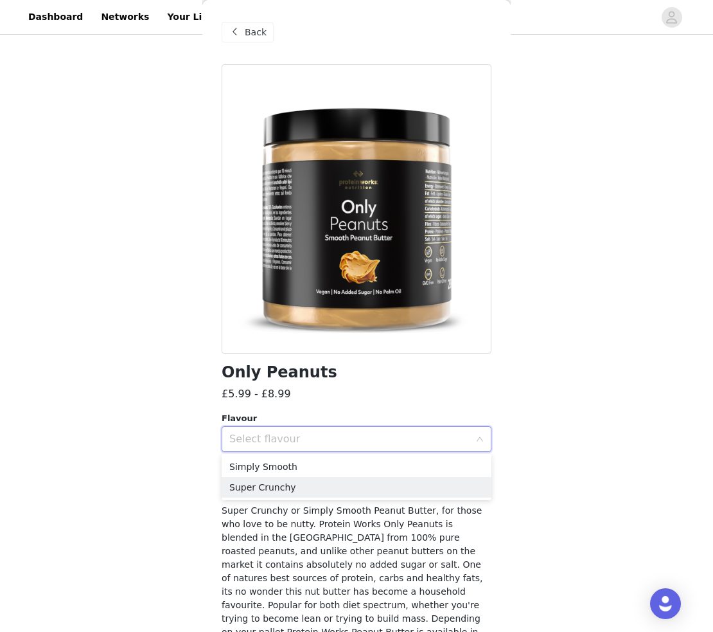
click at [264, 492] on li "Super Crunchy" at bounding box center [357, 487] width 270 height 21
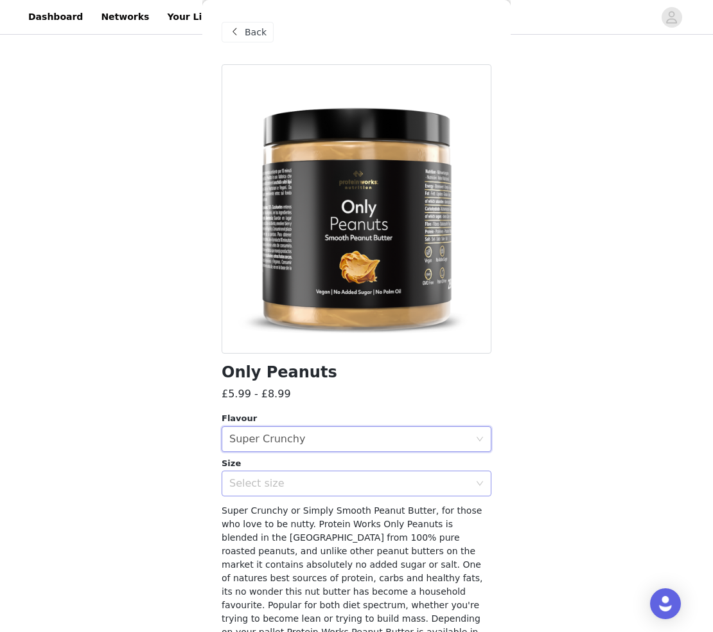
click at [268, 484] on div "Select size" at bounding box center [349, 483] width 240 height 13
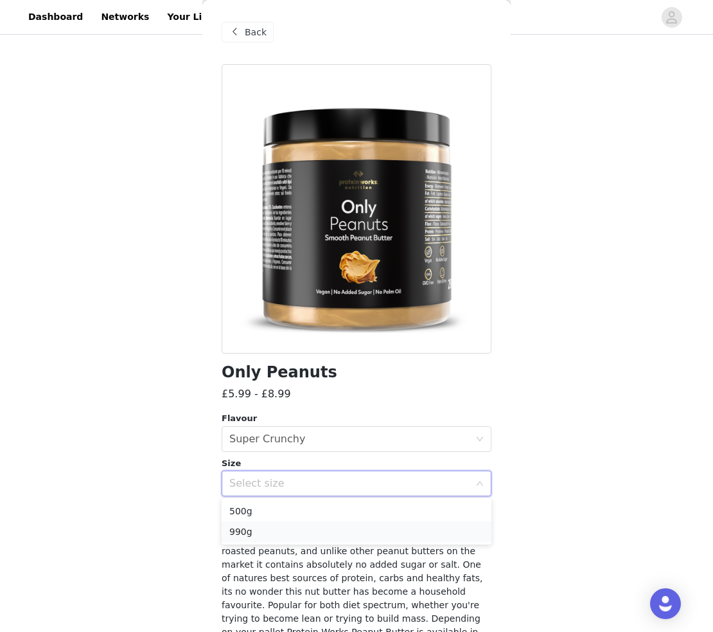
click at [258, 528] on li "990g" at bounding box center [357, 531] width 270 height 21
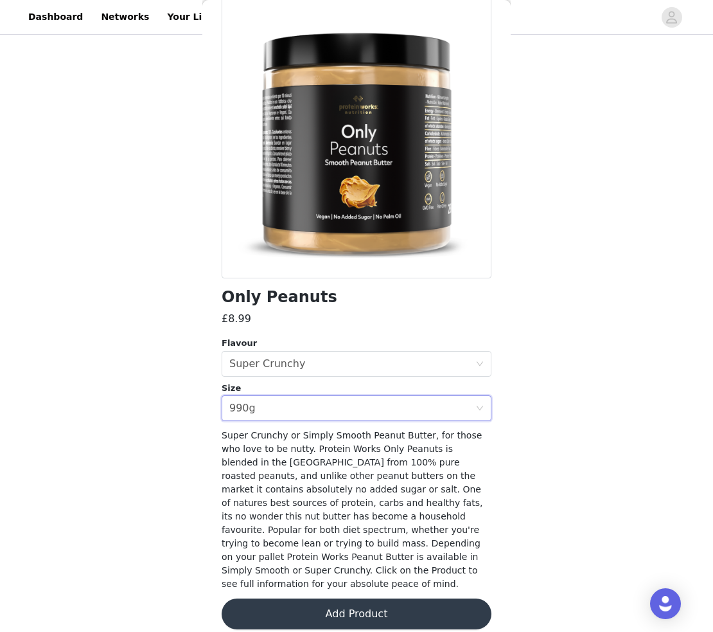
scroll to position [74, 0]
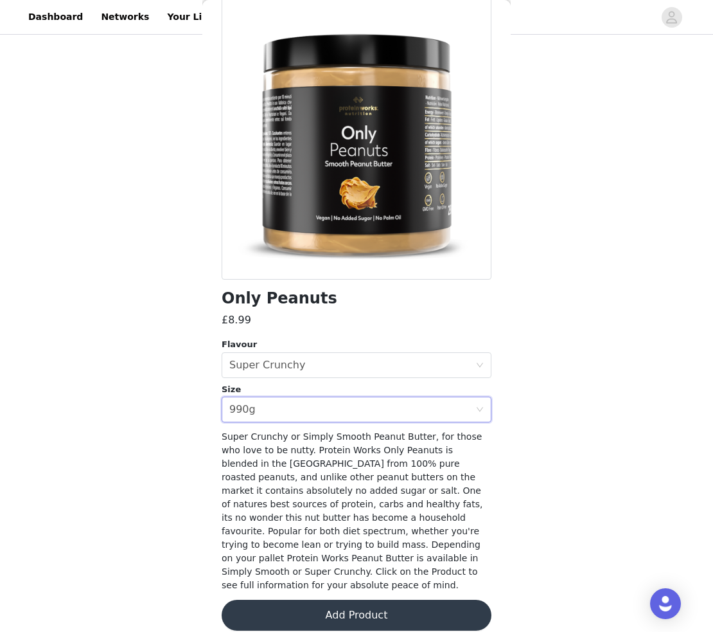
click at [345, 605] on button "Add Product" at bounding box center [357, 614] width 270 height 31
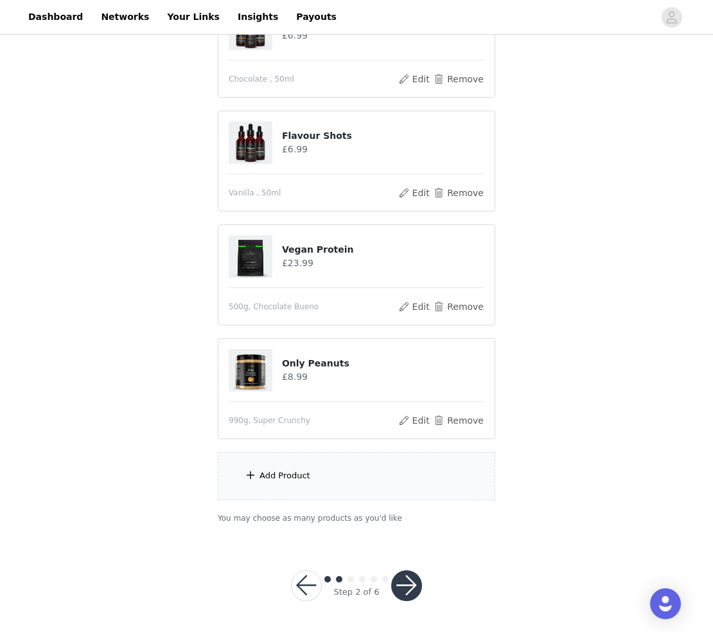
scroll to position [434, 0]
